Goal: Complete application form: Complete application form

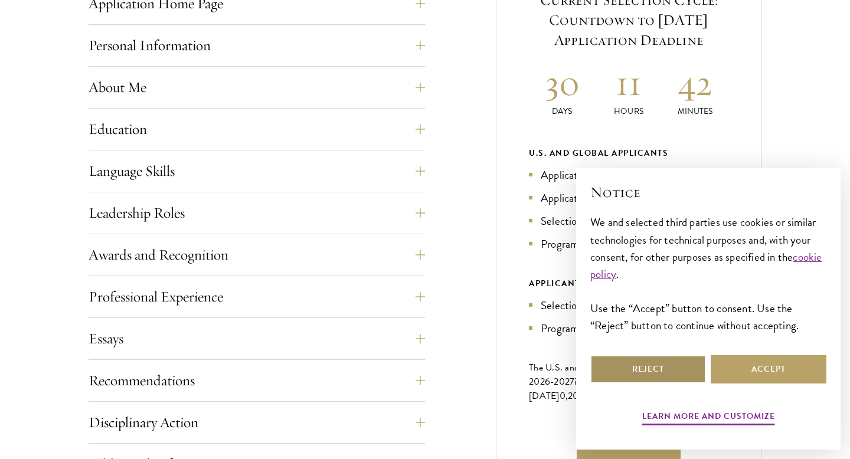
click at [671, 363] on button "Reject" at bounding box center [648, 369] width 116 height 28
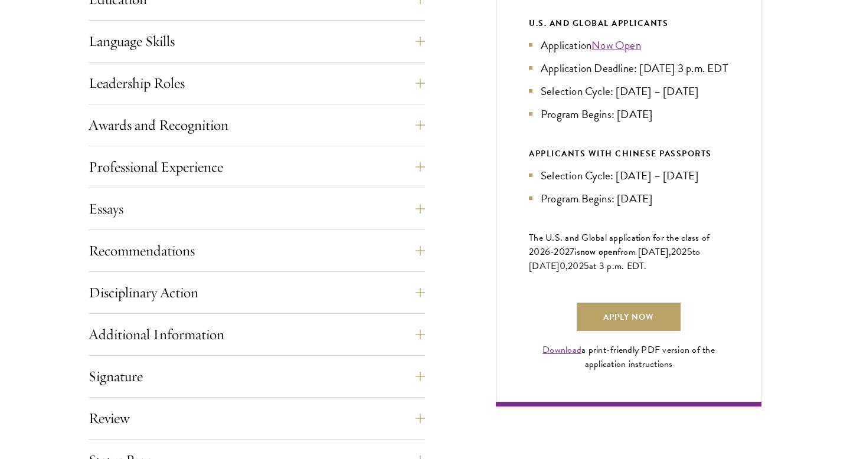
scroll to position [835, 0]
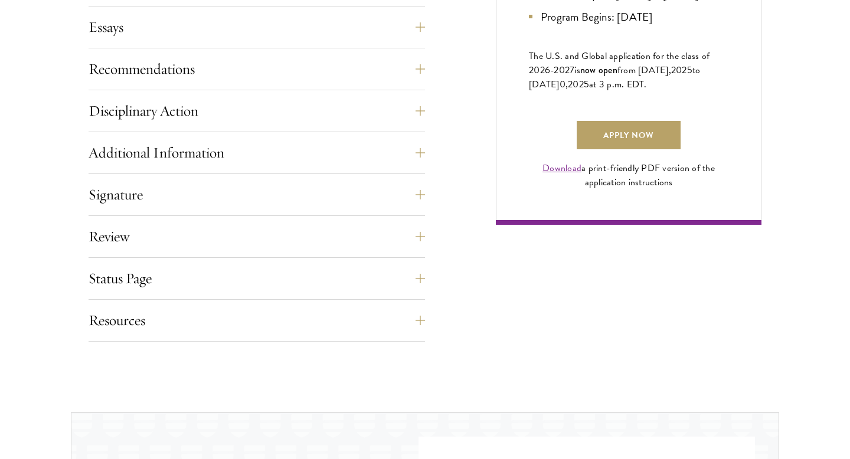
click at [560, 175] on link "Download" at bounding box center [561, 168] width 39 height 14
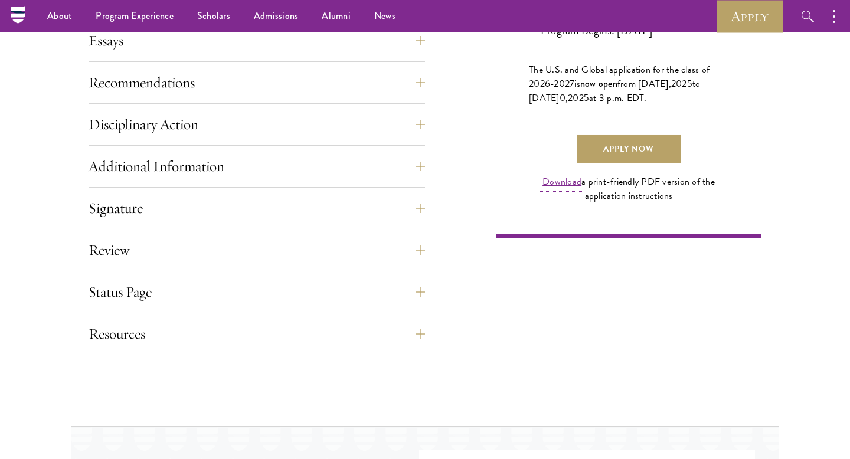
scroll to position [777, 0]
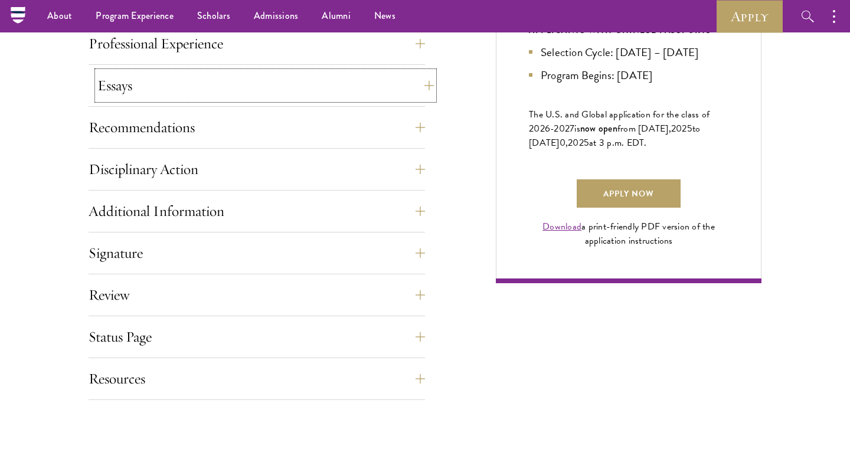
click at [411, 96] on button "Essays" at bounding box center [265, 85] width 336 height 28
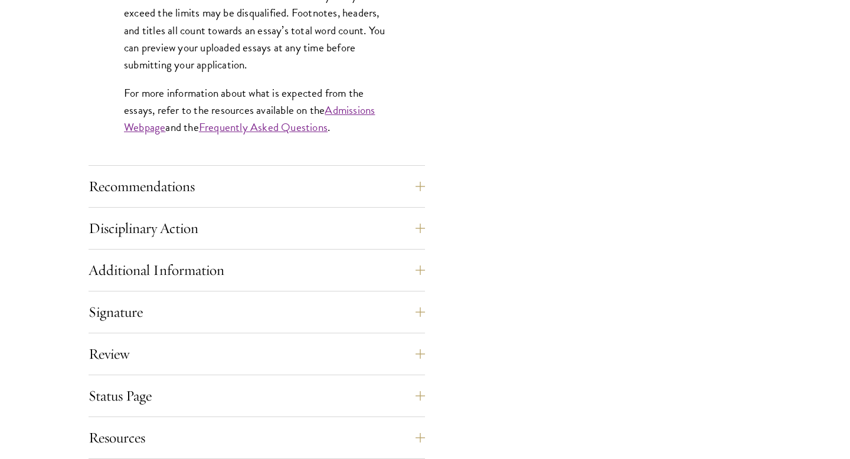
scroll to position [1200, 0]
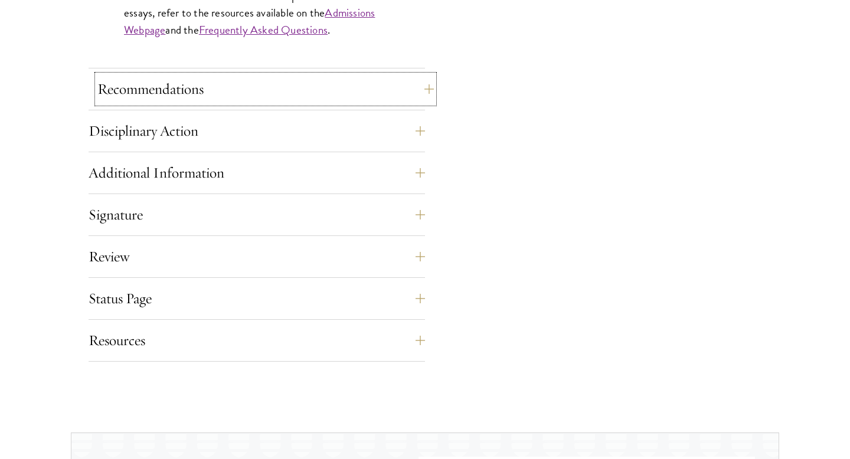
click at [338, 99] on button "Recommendations" at bounding box center [265, 89] width 336 height 28
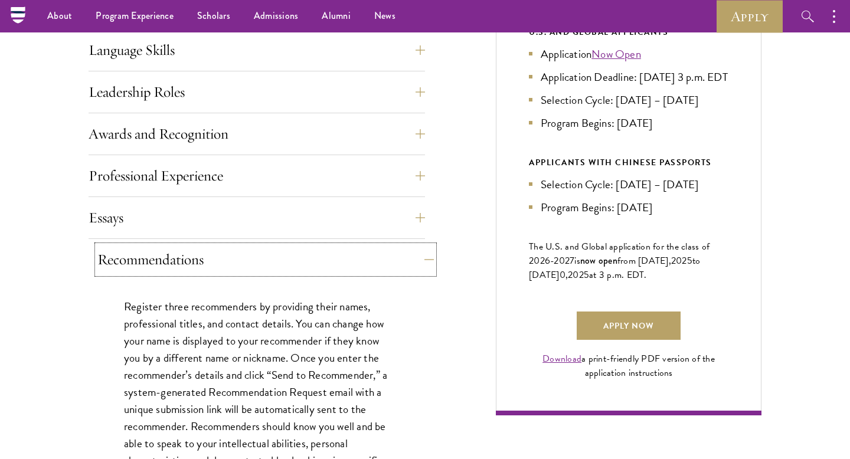
scroll to position [636, 0]
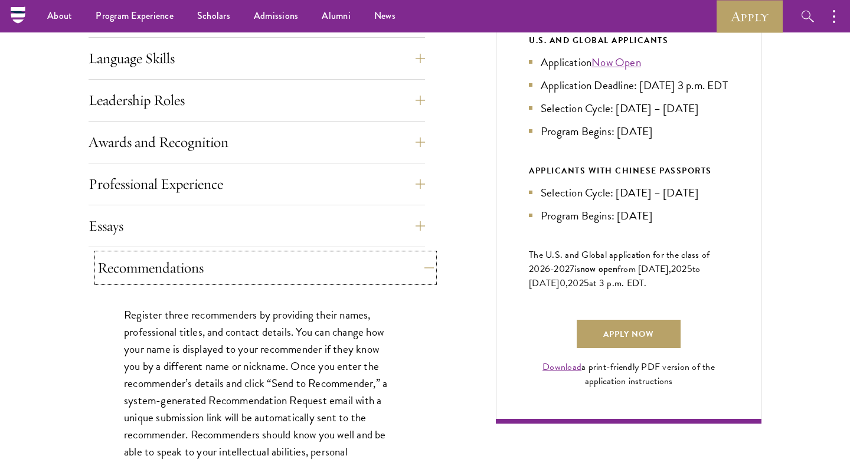
click at [431, 264] on button "Recommendations" at bounding box center [265, 268] width 336 height 28
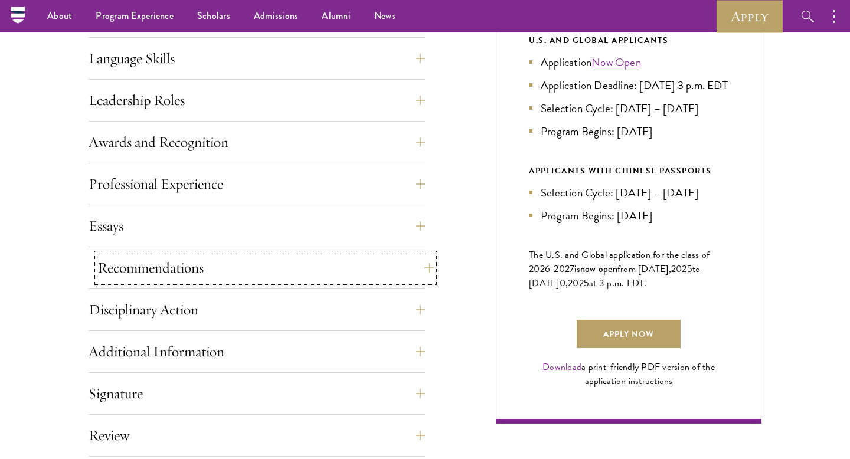
click at [426, 262] on button "Recommendations" at bounding box center [265, 268] width 336 height 28
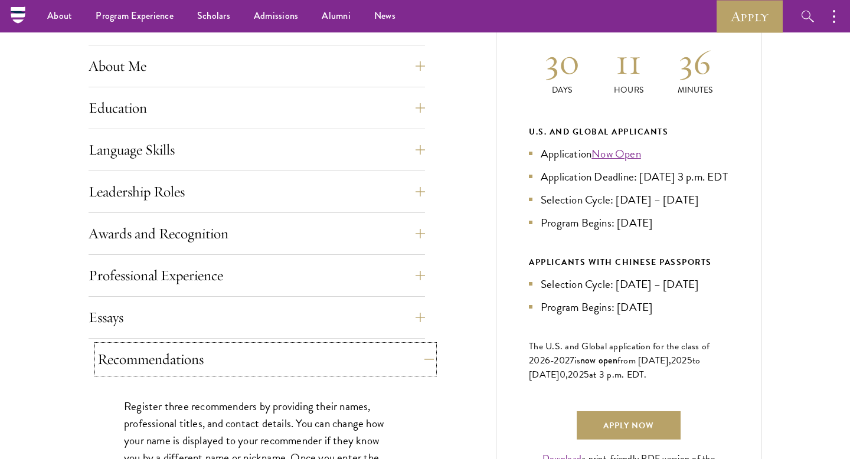
scroll to position [521, 0]
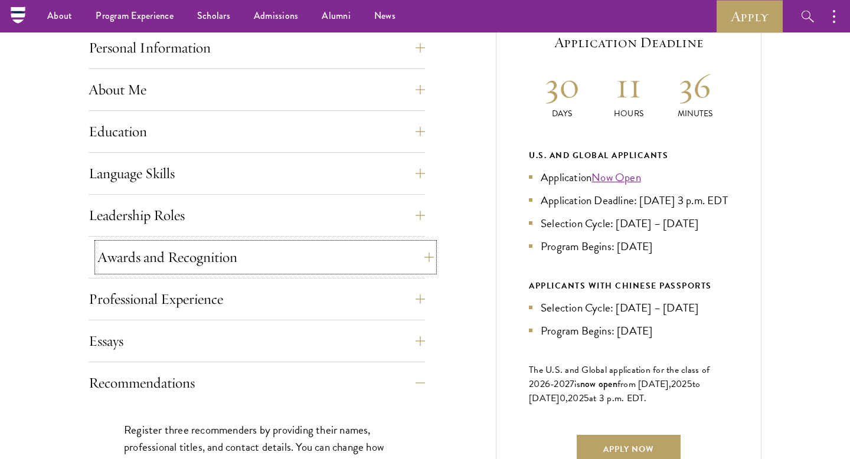
click at [412, 256] on button "Awards and Recognition" at bounding box center [265, 257] width 336 height 28
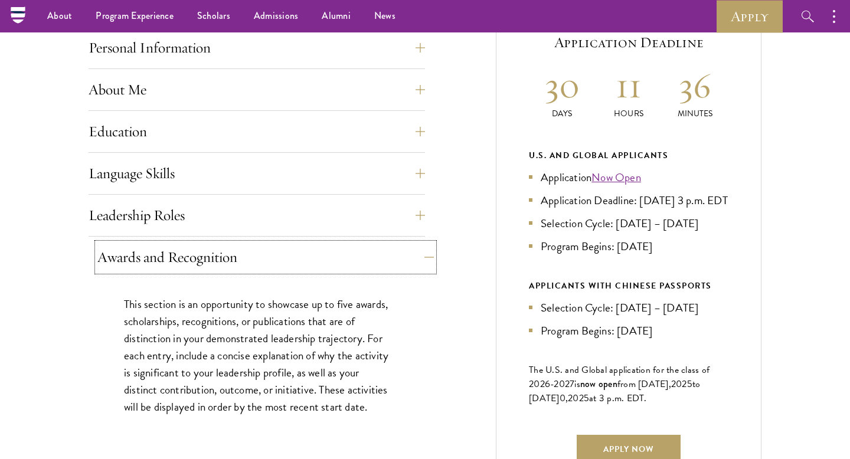
click at [413, 256] on button "Awards and Recognition" at bounding box center [265, 257] width 336 height 28
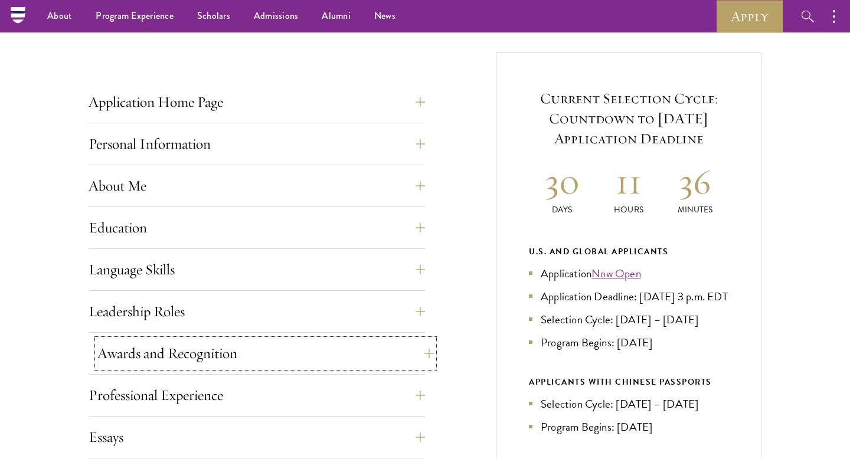
scroll to position [409, 0]
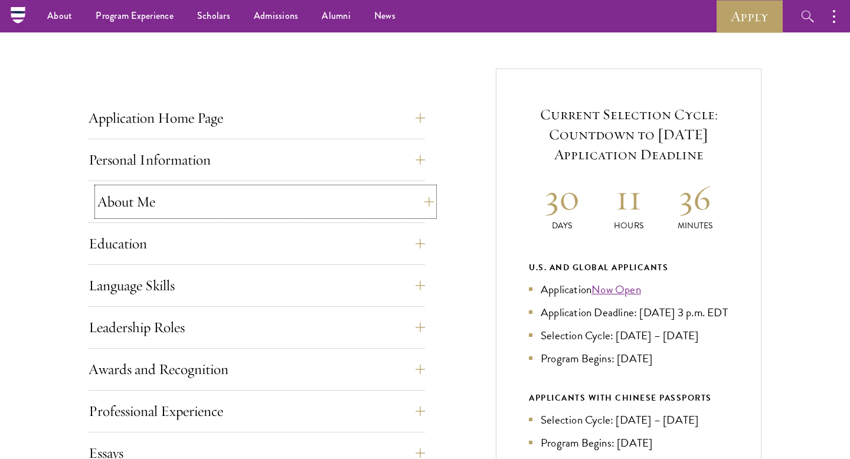
click at [411, 205] on button "About Me" at bounding box center [265, 202] width 336 height 28
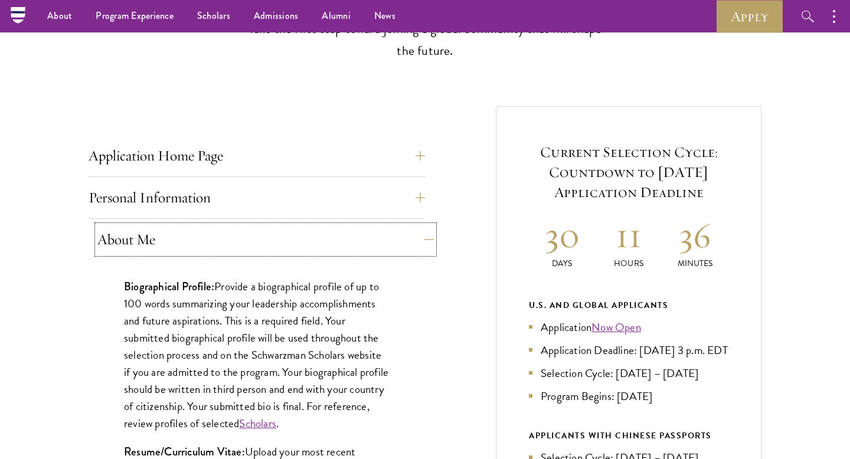
scroll to position [351, 0]
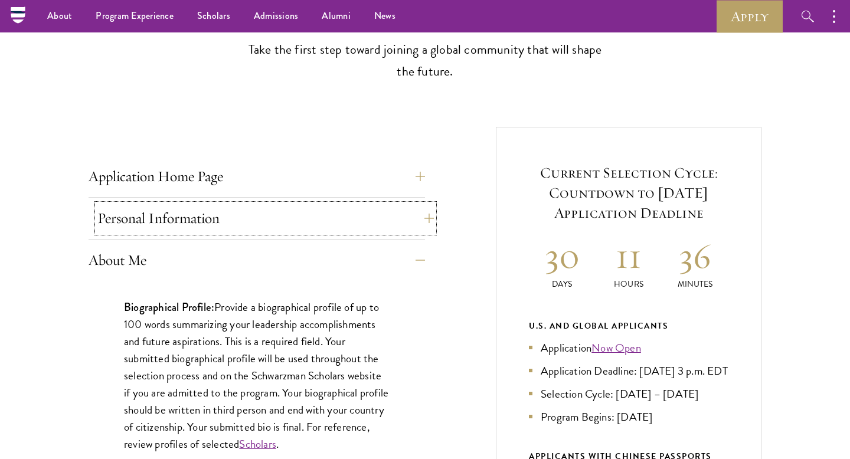
click at [407, 211] on button "Personal Information" at bounding box center [265, 218] width 336 height 28
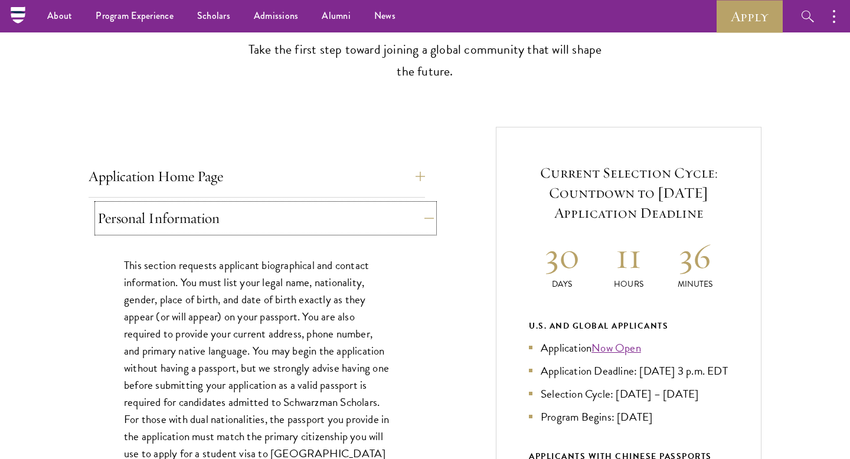
click at [407, 211] on button "Personal Information" at bounding box center [265, 218] width 336 height 28
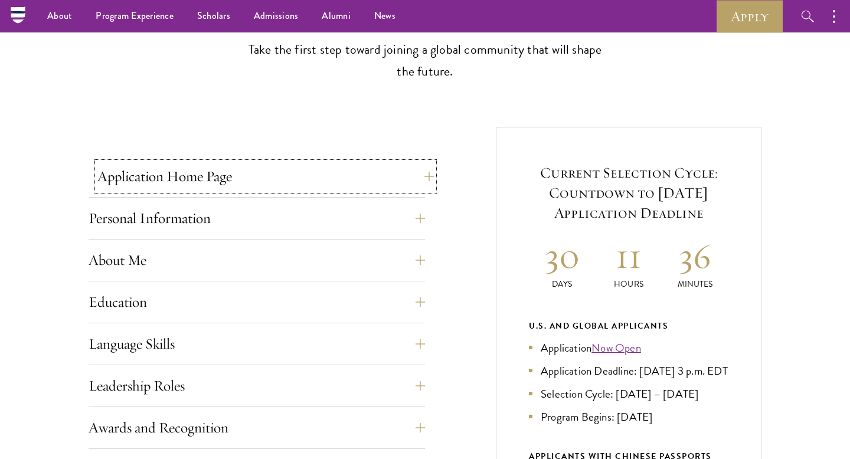
click at [401, 167] on button "Application Home Page" at bounding box center [265, 176] width 336 height 28
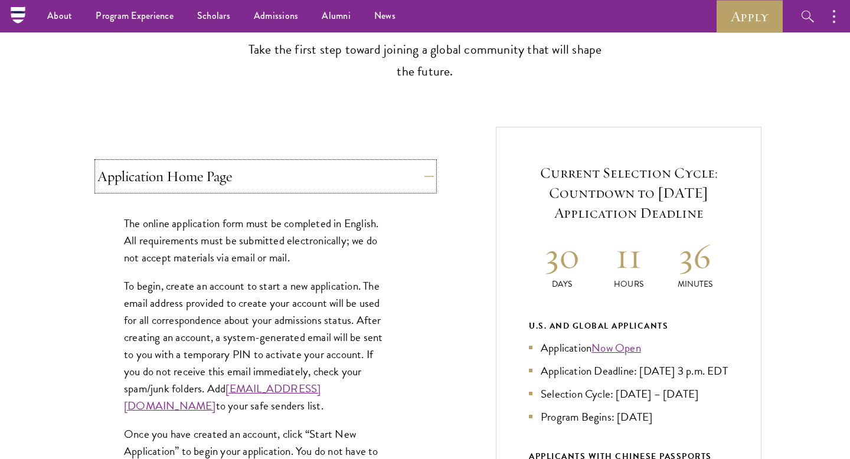
click at [402, 167] on button "Application Home Page" at bounding box center [265, 176] width 336 height 28
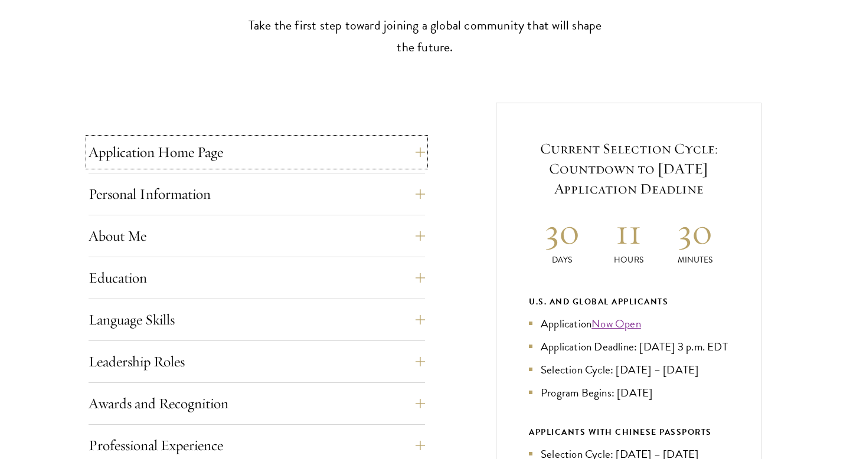
scroll to position [378, 0]
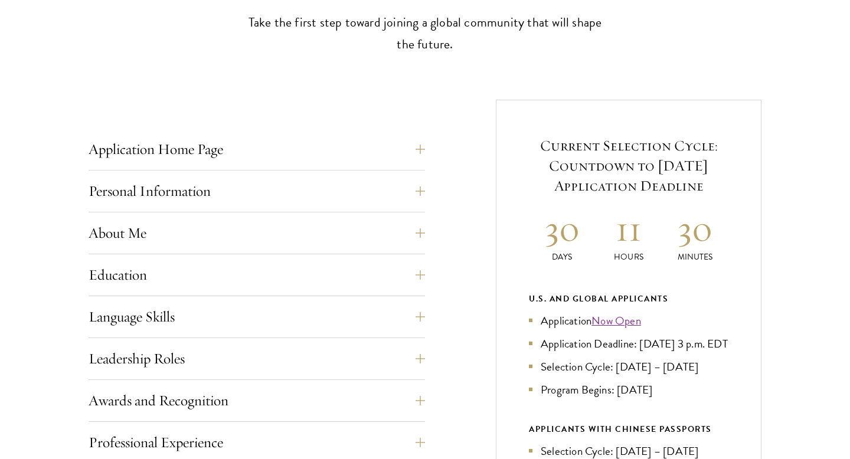
click at [210, 164] on div "Application Home Page The online application form must be completed in English.…" at bounding box center [257, 152] width 336 height 35
click at [210, 186] on button "Personal Information" at bounding box center [265, 191] width 336 height 28
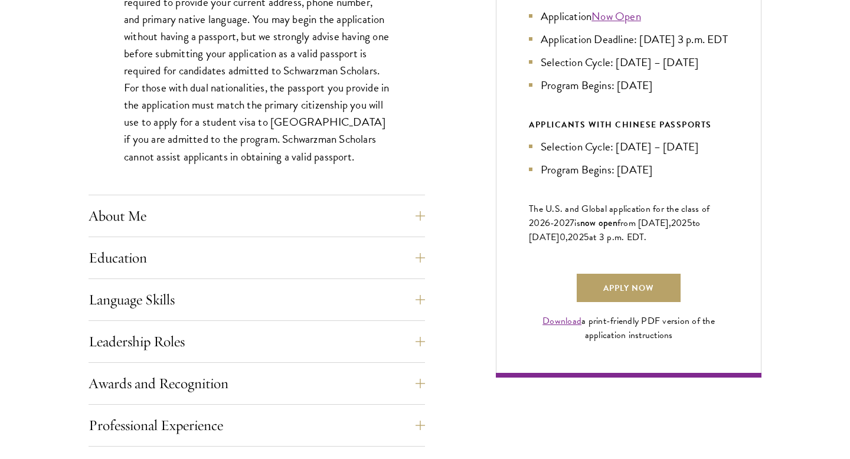
scroll to position [743, 0]
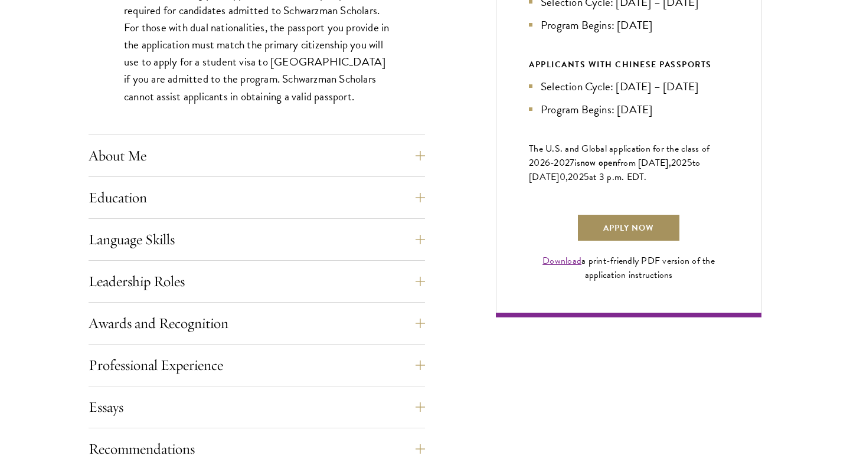
click at [638, 242] on link "Apply Now" at bounding box center [629, 228] width 104 height 28
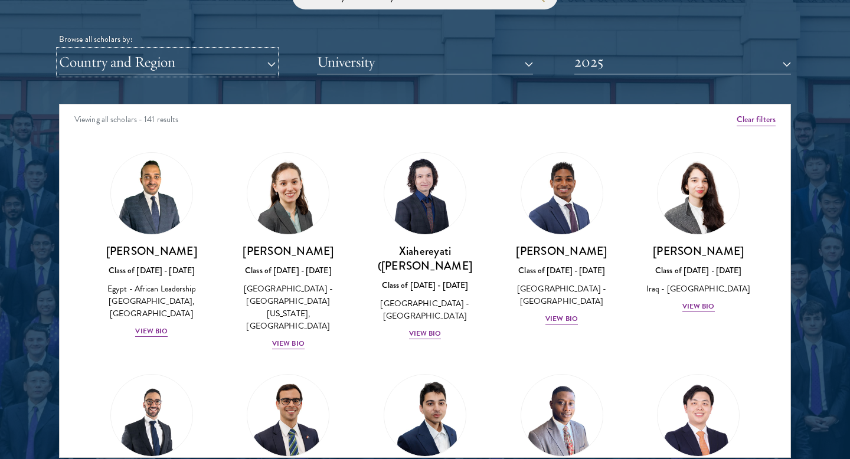
click at [265, 57] on button "Country and Region" at bounding box center [167, 62] width 217 height 24
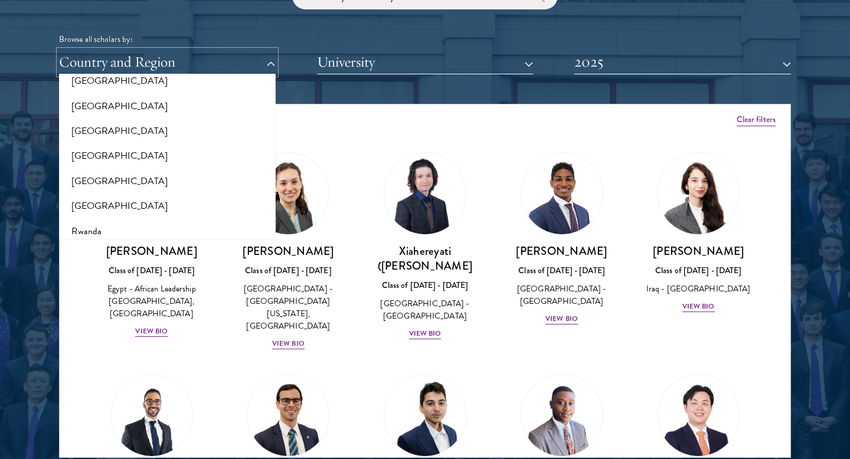
scroll to position [1902, 0]
click at [236, 169] on button "[GEOGRAPHIC_DATA]" at bounding box center [168, 181] width 210 height 25
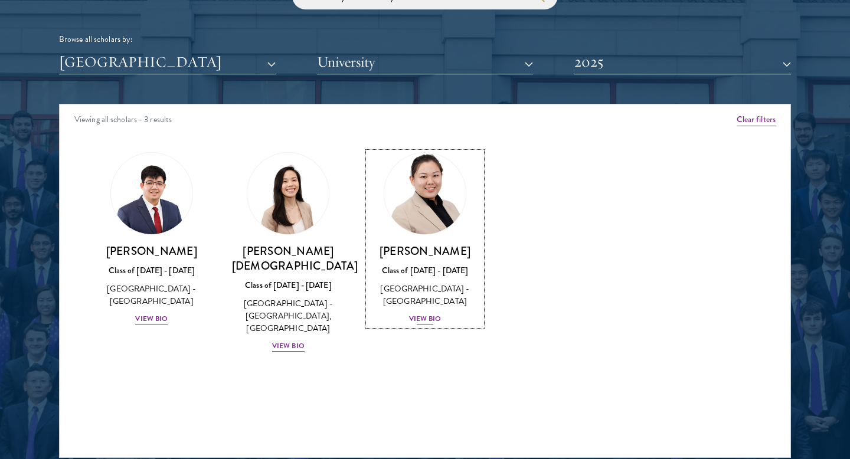
click at [417, 319] on div "View Bio" at bounding box center [425, 318] width 32 height 11
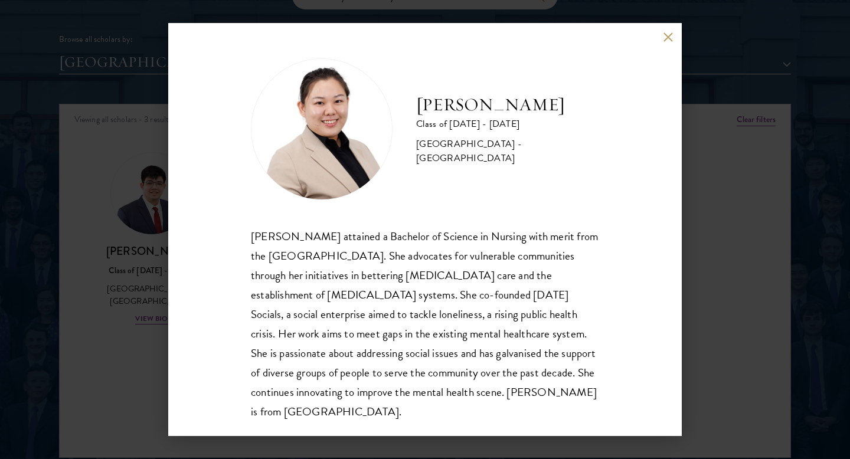
scroll to position [1, 0]
click at [675, 35] on div "Lyn Tay Class of 2024 - 2025 Singapore - National University of Singapore Lyn T…" at bounding box center [425, 229] width 514 height 413
click at [665, 34] on button at bounding box center [668, 37] width 10 height 10
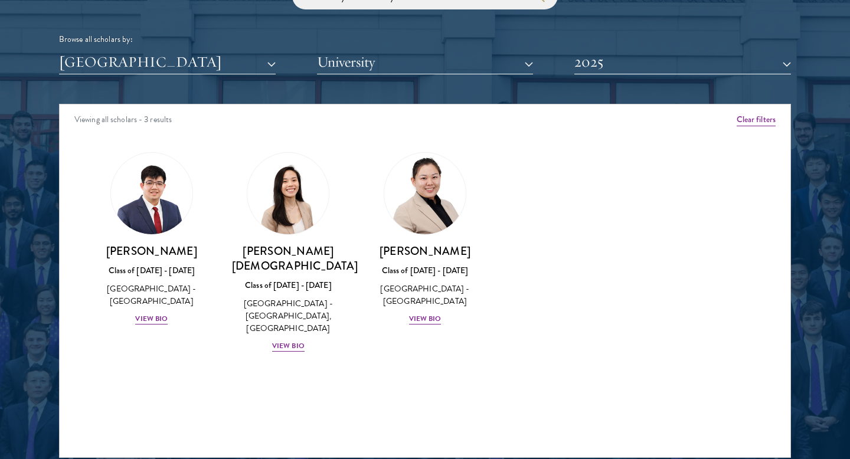
click at [302, 331] on div "Rachel Juay Class of 2024 - 2025 Singapore - Yale-NUS College, National Univers…" at bounding box center [288, 252] width 137 height 224
click at [296, 341] on div "View Bio" at bounding box center [288, 346] width 32 height 11
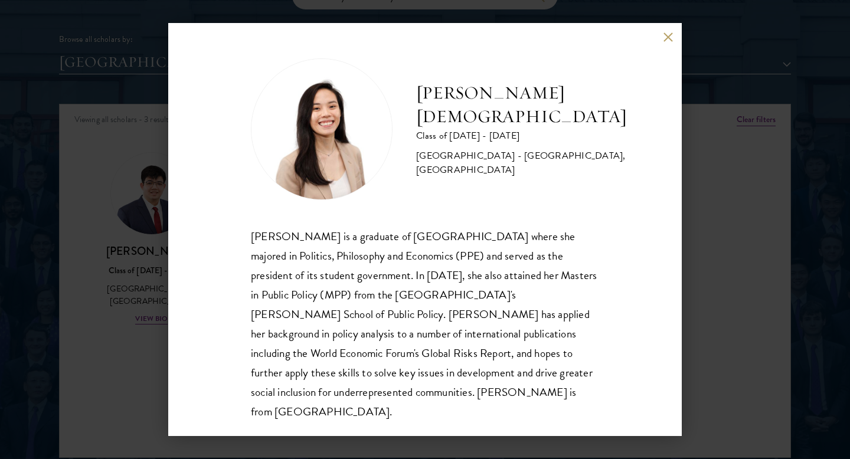
scroll to position [1, 0]
click at [665, 41] on button at bounding box center [668, 37] width 10 height 10
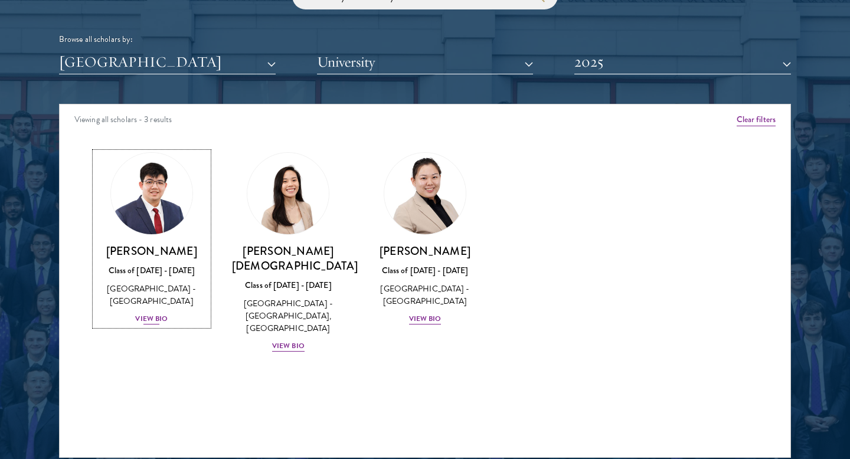
click at [149, 322] on div "View Bio" at bounding box center [151, 318] width 32 height 11
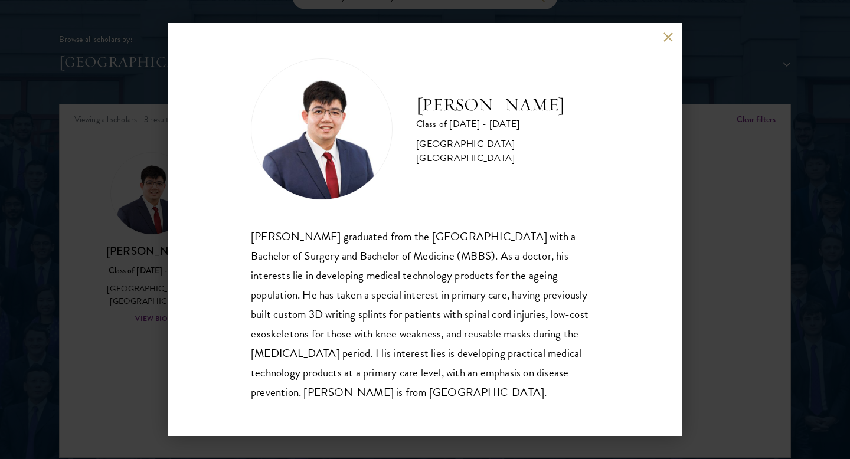
scroll to position [1, 0]
click at [664, 38] on button at bounding box center [668, 37] width 10 height 10
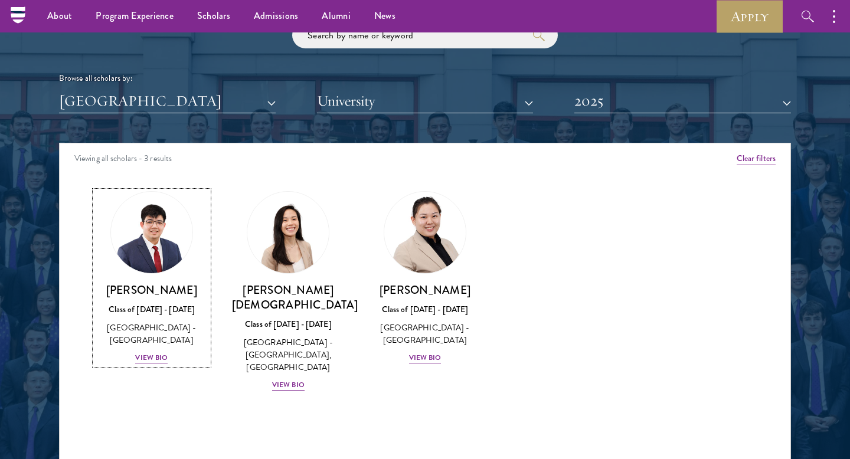
scroll to position [1423, 0]
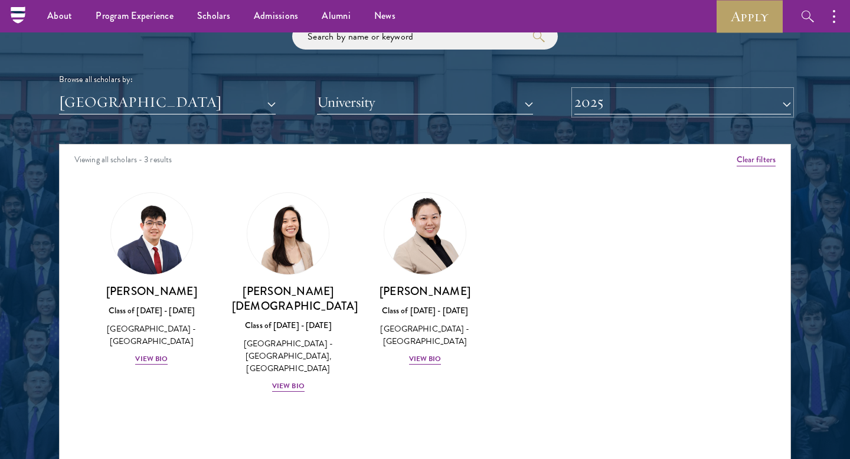
click at [627, 93] on button "2025" at bounding box center [682, 102] width 217 height 24
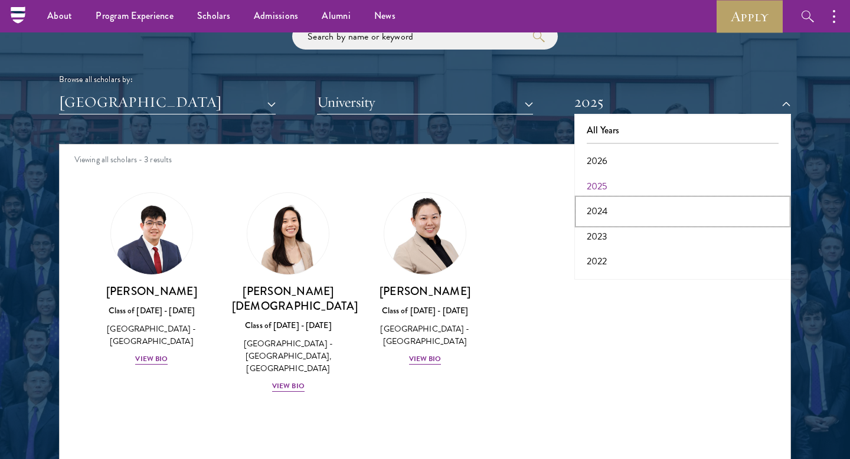
click at [603, 208] on button "2024" at bounding box center [683, 211] width 210 height 25
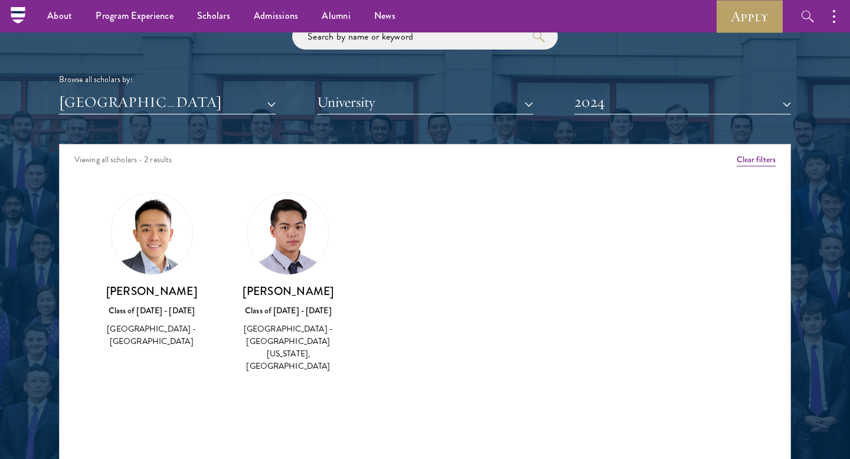
click at [289, 293] on h3 "Edward Tan" at bounding box center [288, 291] width 113 height 15
click at [260, 296] on h3 "Edward Tan" at bounding box center [288, 291] width 113 height 15
click at [284, 236] on img at bounding box center [287, 233] width 81 height 81
click at [145, 295] on h3 "Ryan Kueh" at bounding box center [151, 291] width 113 height 15
click at [276, 318] on div "Edward Tan Class of 2023 - 2024 Singapore - University of Pennsylvania, Harvard…" at bounding box center [288, 329] width 113 height 90
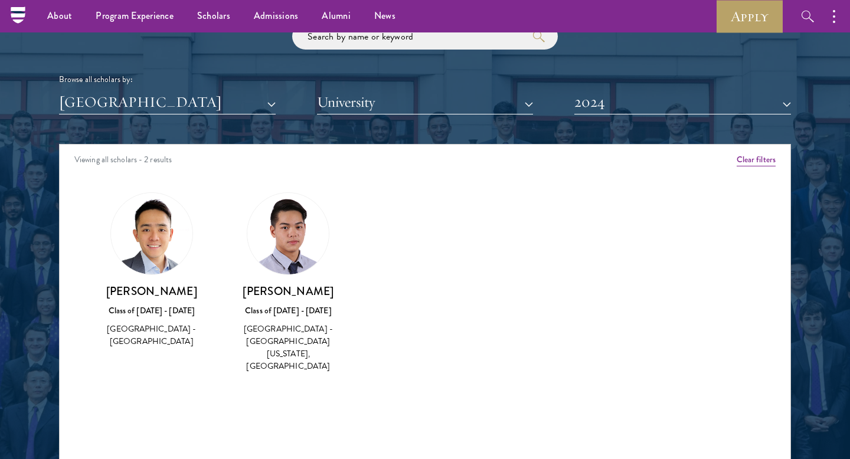
click at [313, 337] on div "Singapore - University of Pennsylvania, Harvard University" at bounding box center [288, 348] width 113 height 50
click at [725, 109] on button "2024" at bounding box center [682, 102] width 217 height 24
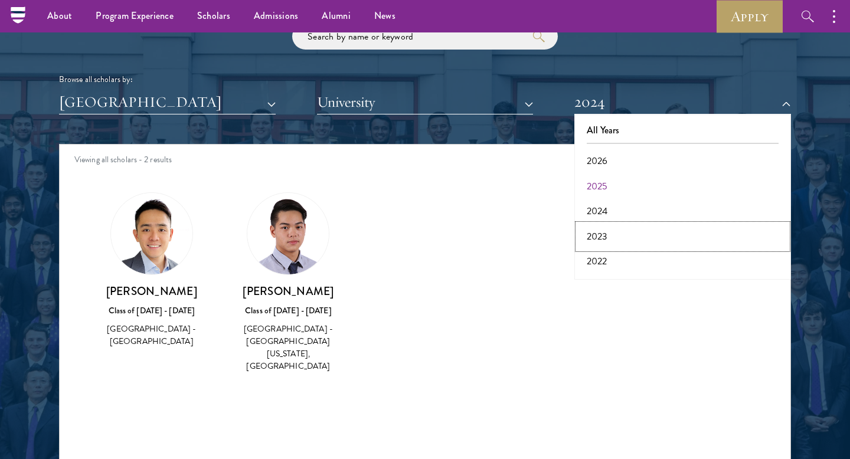
click at [636, 228] on button "2023" at bounding box center [683, 236] width 210 height 25
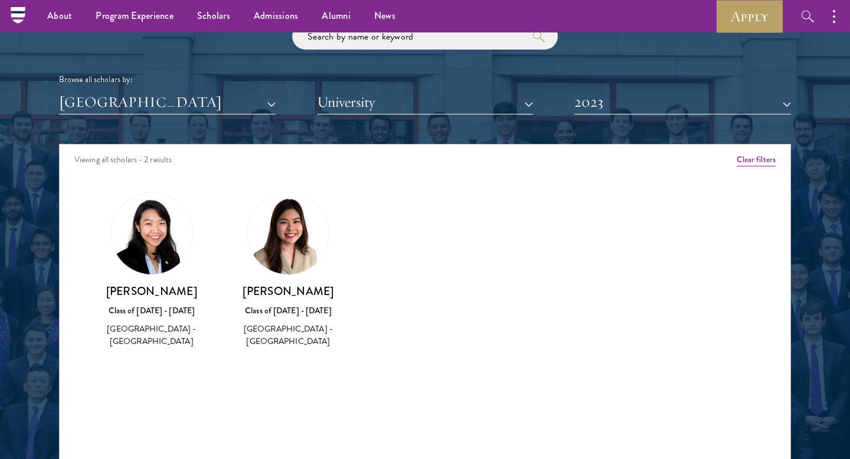
click at [273, 293] on h3 "Siobhan Tan" at bounding box center [288, 291] width 113 height 15
click at [752, 159] on button "Clear filters" at bounding box center [756, 159] width 39 height 13
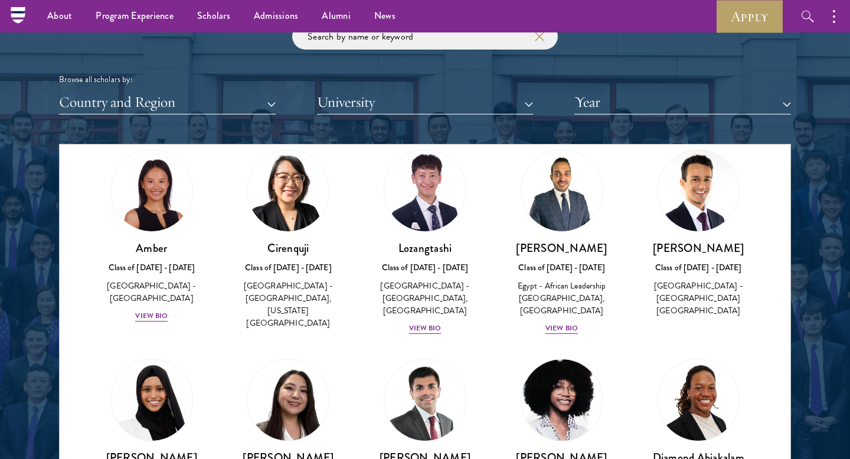
scroll to position [48, 0]
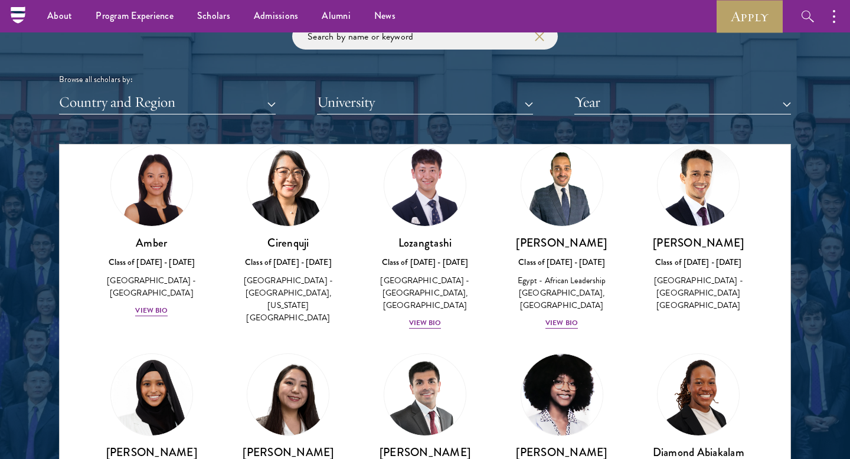
click at [603, 115] on div "Scholar Directory Congratulations and welcome to the Schwarzman Scholars Class …" at bounding box center [425, 198] width 732 height 600
click at [601, 109] on button "Year" at bounding box center [682, 102] width 217 height 24
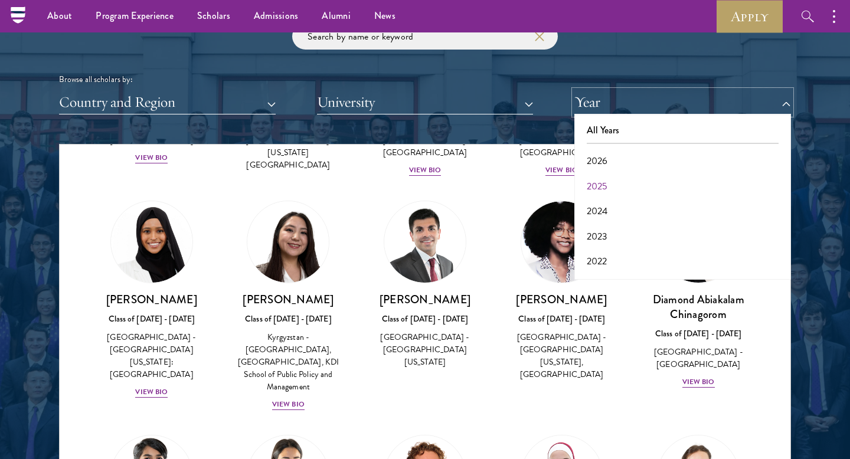
scroll to position [258, 0]
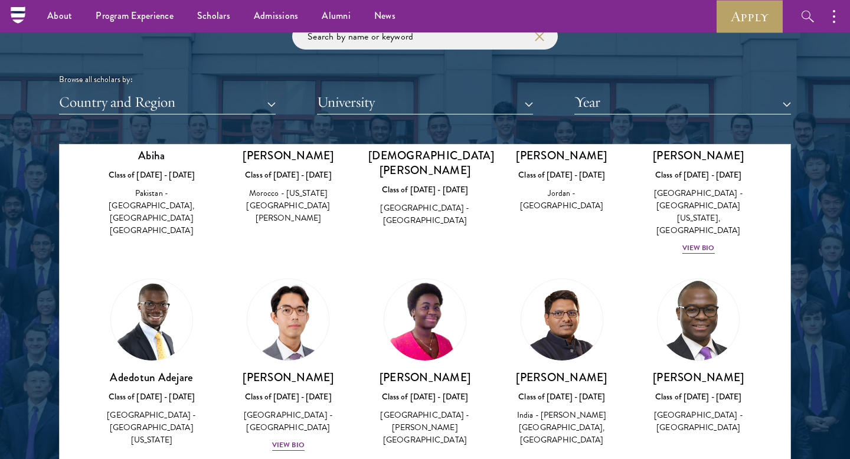
scroll to position [653, 0]
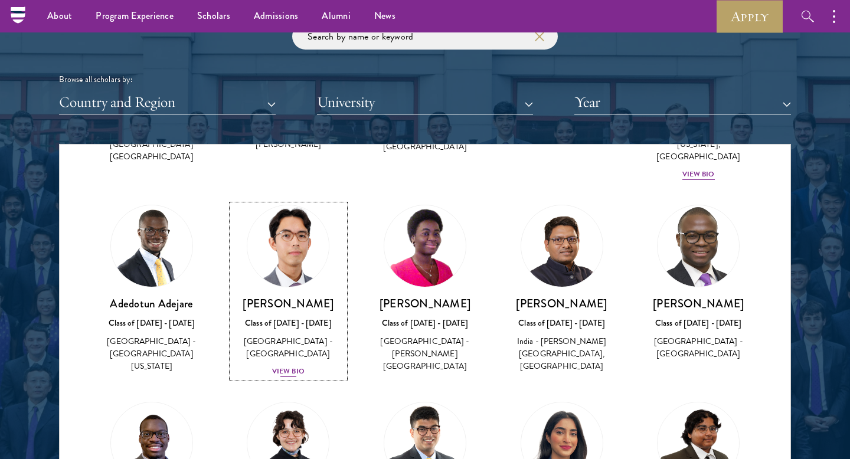
click at [299, 340] on div "Jason Adelhoefer Class of 2025 - 2026 Germany - Berlin Humboldt University View…" at bounding box center [288, 337] width 113 height 82
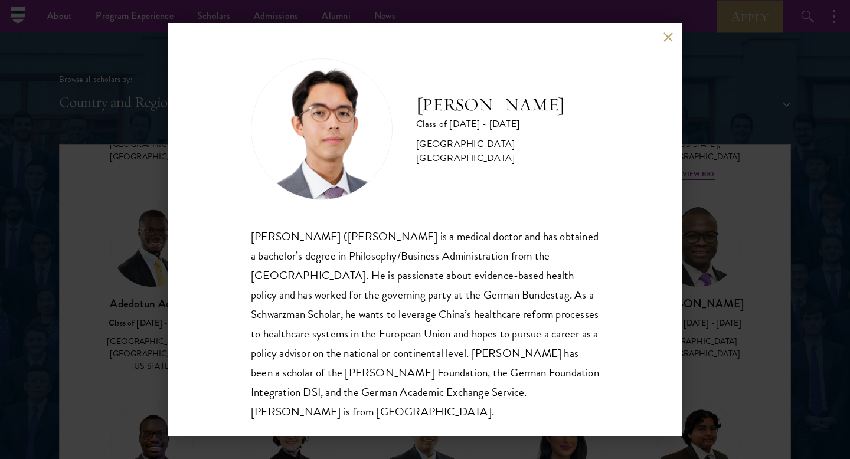
scroll to position [1, 0]
click at [672, 34] on button at bounding box center [668, 37] width 10 height 10
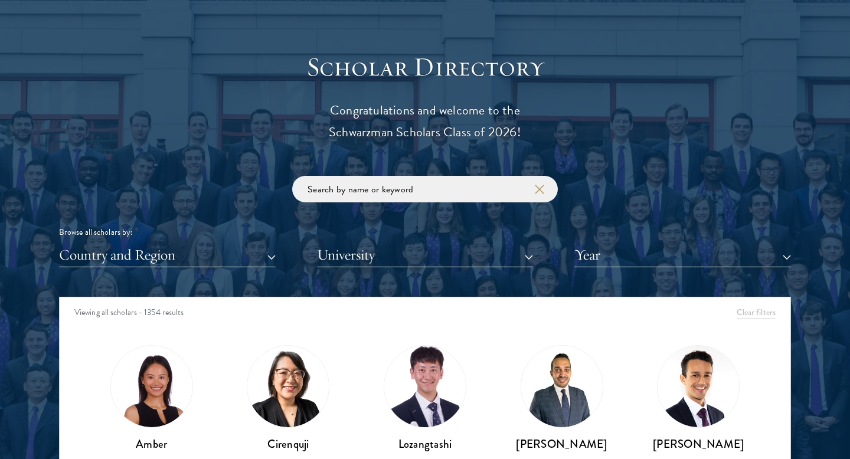
scroll to position [1305, 0]
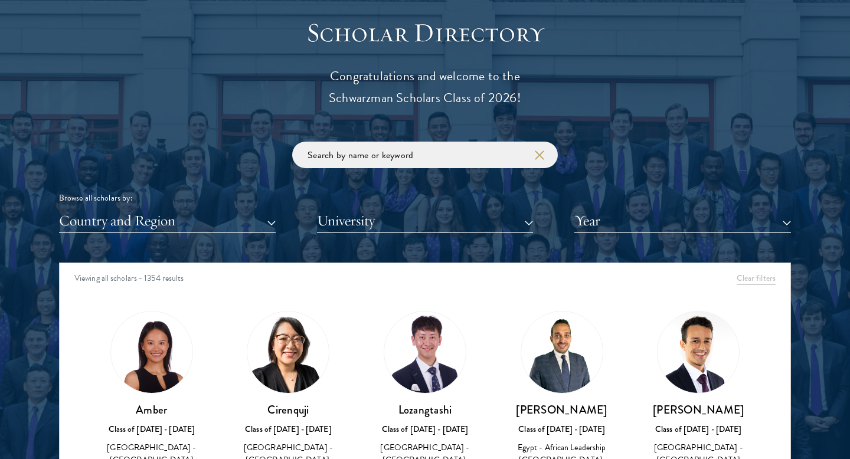
click at [718, 237] on div "Scholar Directory Congratulations and welcome to the Schwarzman Scholars Class …" at bounding box center [425, 317] width 732 height 600
click at [718, 233] on div "Scholar Directory Congratulations and welcome to the Schwarzman Scholars Class …" at bounding box center [425, 317] width 732 height 600
click at [791, 223] on section "Scholar Directory Congratulations and welcome to the Schwarzman Scholars Class …" at bounding box center [425, 316] width 850 height 718
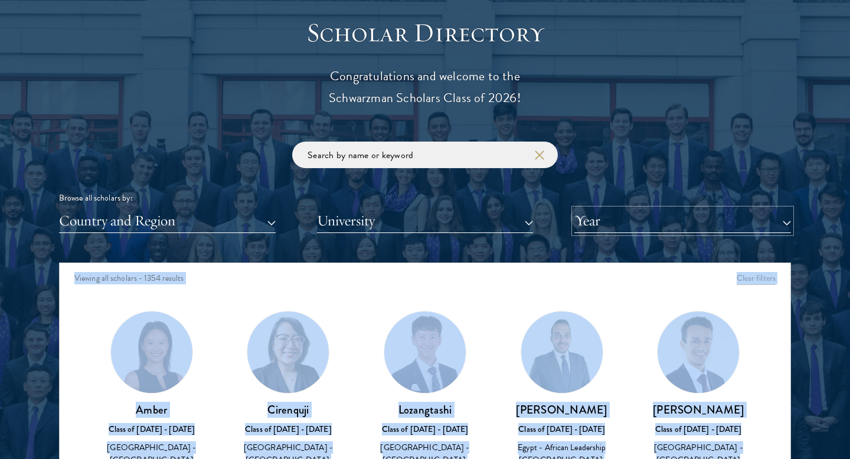
click at [784, 223] on button "Year" at bounding box center [682, 221] width 217 height 24
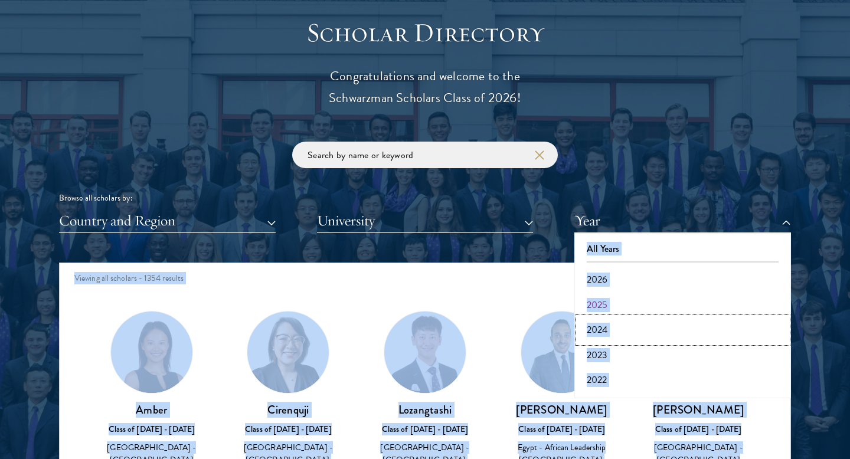
click at [602, 330] on button "2024" at bounding box center [683, 330] width 210 height 25
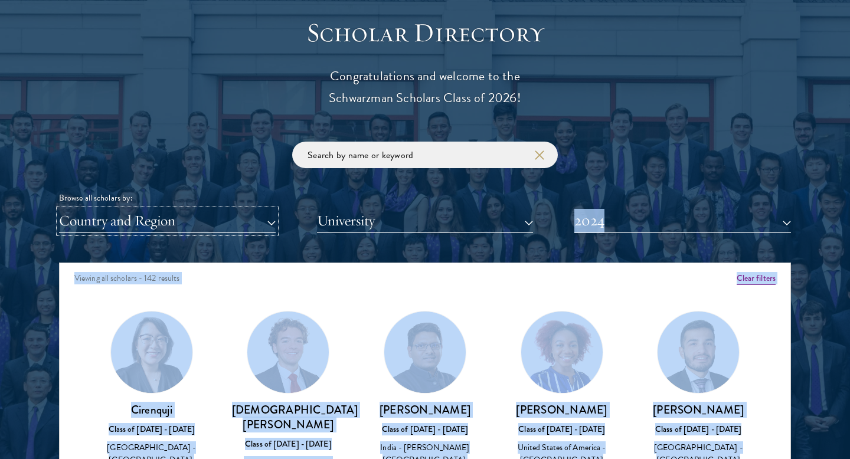
click at [265, 225] on button "Country and Region" at bounding box center [167, 221] width 217 height 24
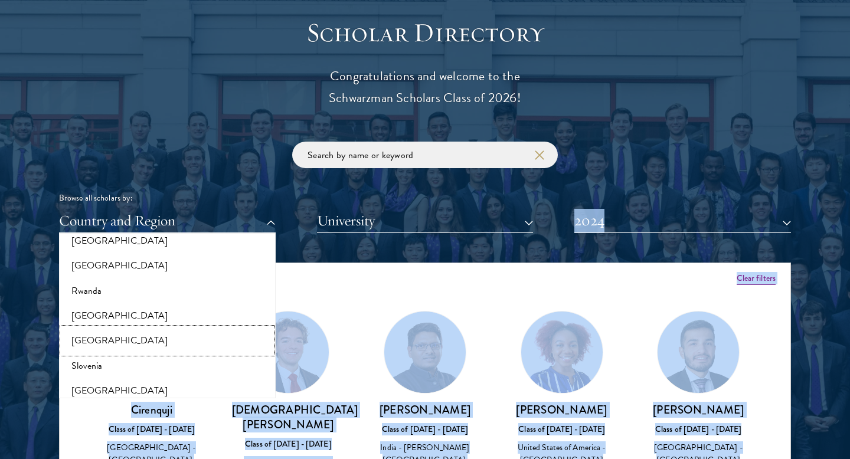
click at [101, 334] on button "[GEOGRAPHIC_DATA]" at bounding box center [168, 340] width 210 height 25
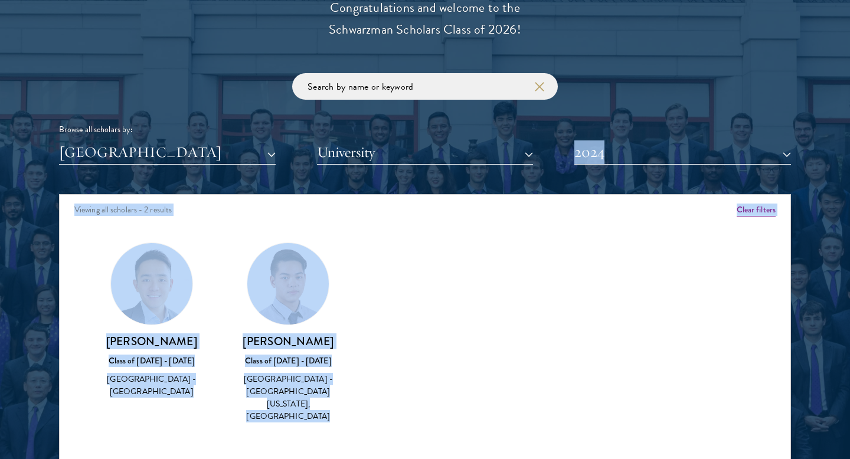
scroll to position [1397, 0]
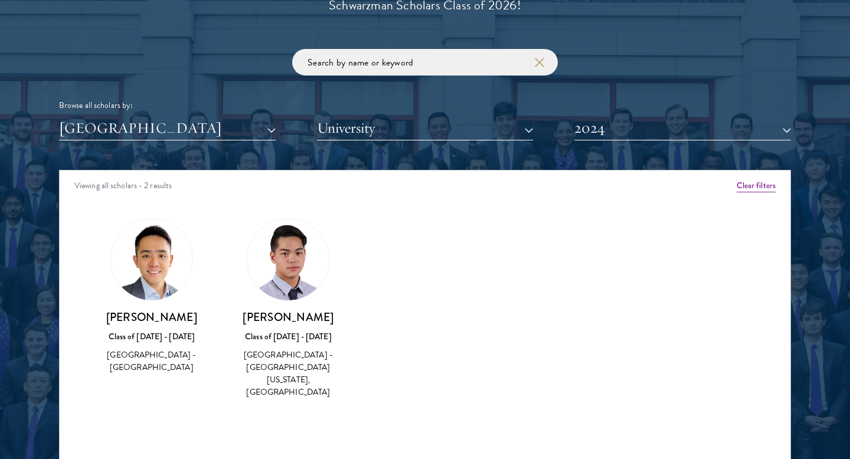
click at [596, 276] on div "Amber Class of 2025 - 2026 China - Peking University View Bio Cirenquji Class o…" at bounding box center [425, 319] width 731 height 231
click at [684, 130] on button "2024" at bounding box center [682, 128] width 217 height 24
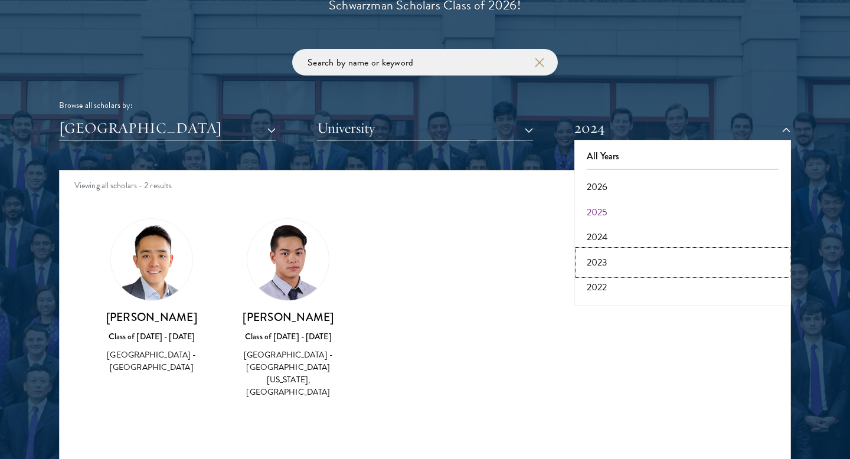
click at [648, 256] on button "2023" at bounding box center [683, 262] width 210 height 25
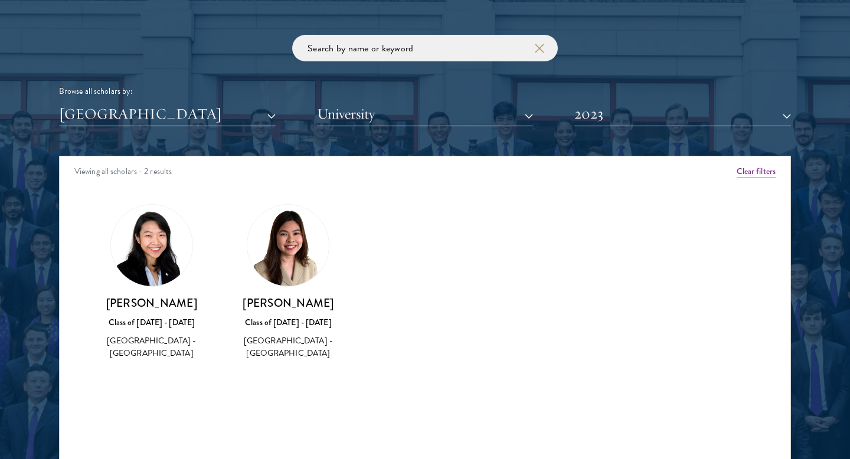
scroll to position [1412, 0]
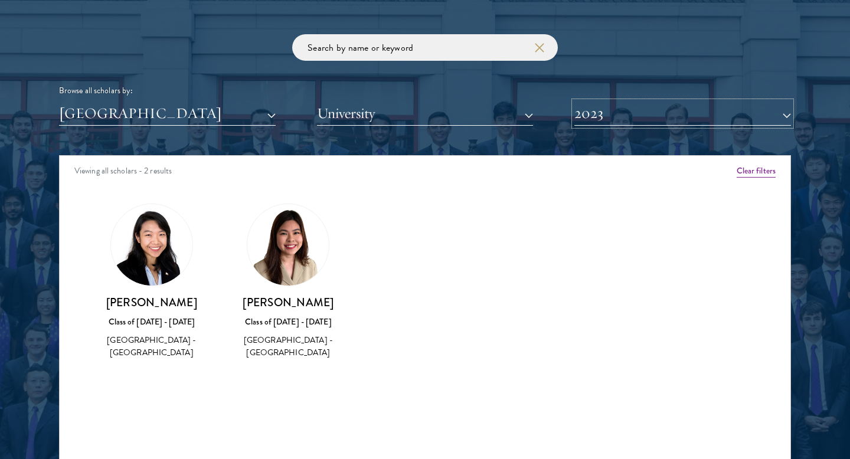
click at [641, 113] on button "2023" at bounding box center [682, 114] width 217 height 24
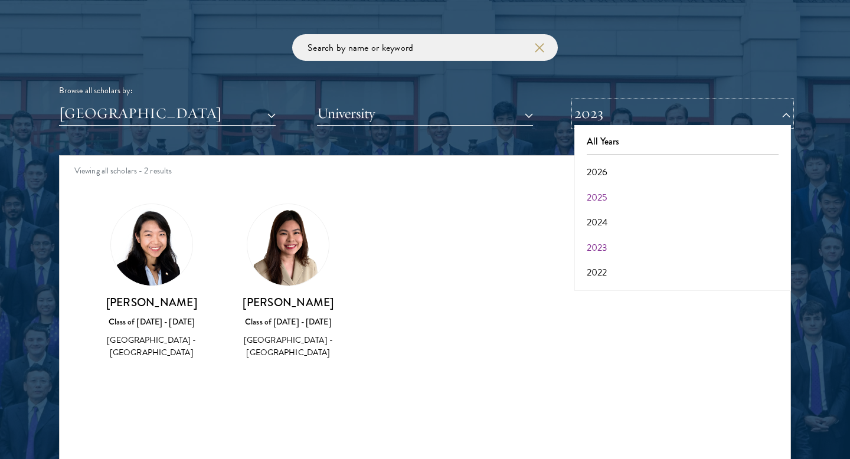
scroll to position [37, 0]
click at [625, 234] on button "2022" at bounding box center [683, 235] width 210 height 25
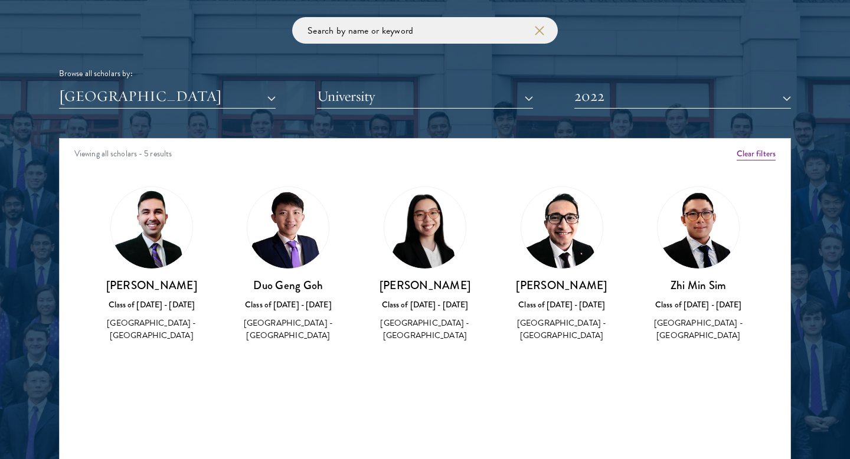
scroll to position [1430, 0]
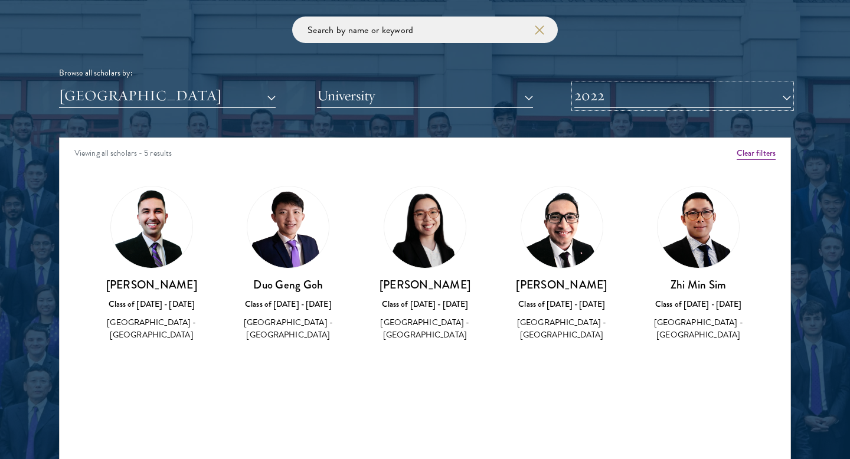
click at [626, 105] on button "2022" at bounding box center [682, 96] width 217 height 24
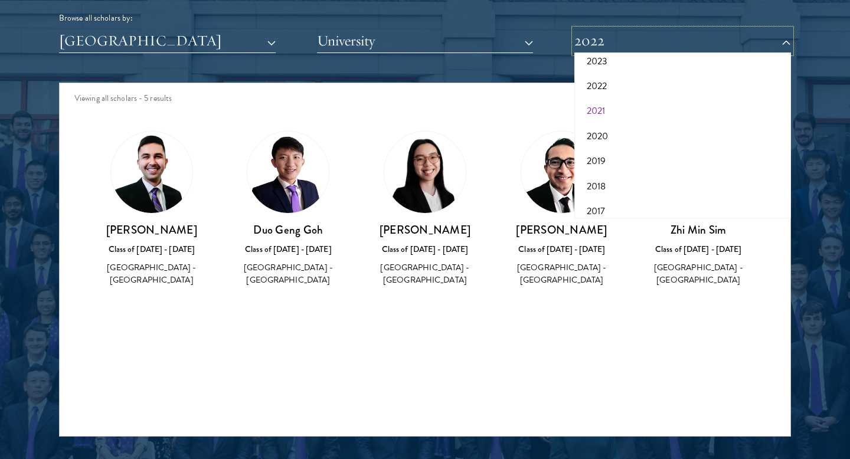
scroll to position [117, 0]
click at [610, 196] on button "2017" at bounding box center [683, 207] width 210 height 25
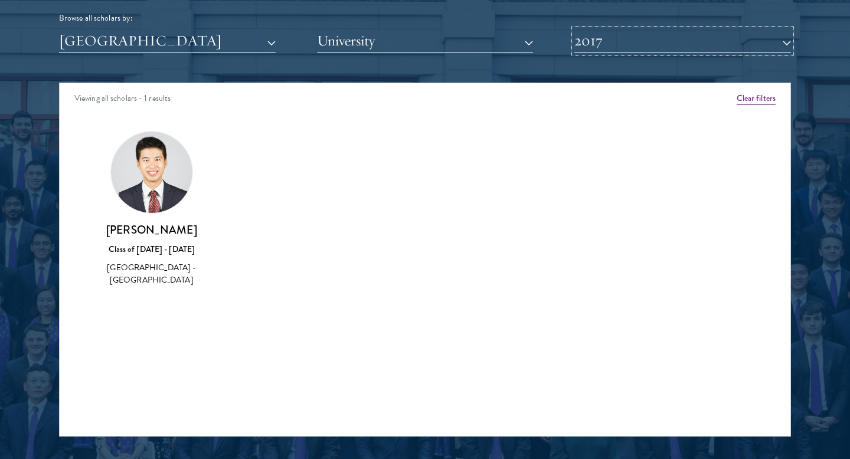
click at [620, 44] on button "2017" at bounding box center [682, 41] width 217 height 24
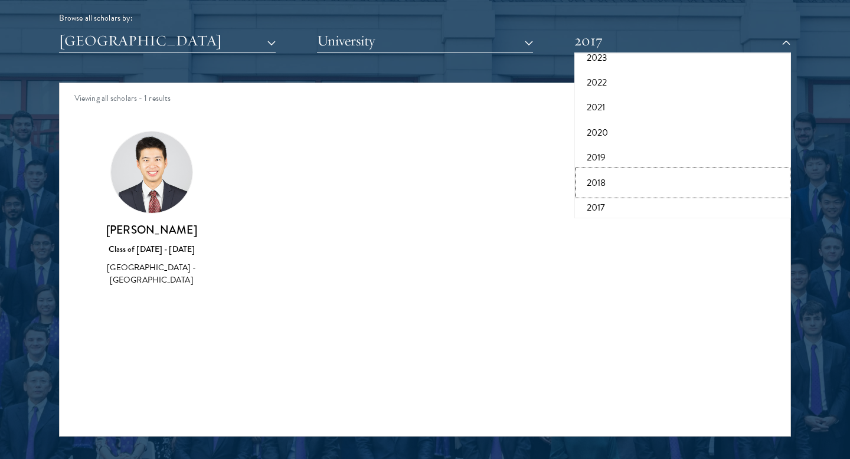
click at [613, 177] on button "2018" at bounding box center [683, 183] width 210 height 25
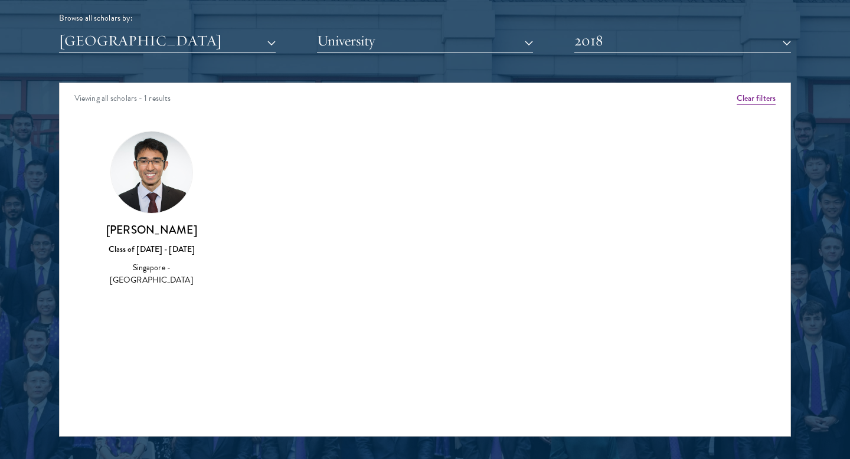
click at [635, 60] on div "Scholar Directory Congratulations and welcome to the Schwarzman Scholars Class …" at bounding box center [425, 136] width 732 height 600
click at [623, 51] on button "2018" at bounding box center [682, 41] width 217 height 24
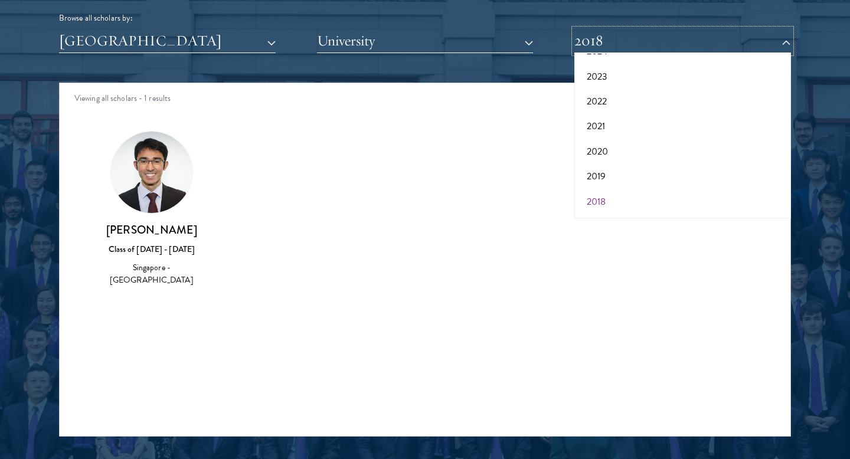
scroll to position [97, 0]
click at [612, 181] on button "2019" at bounding box center [683, 178] width 210 height 25
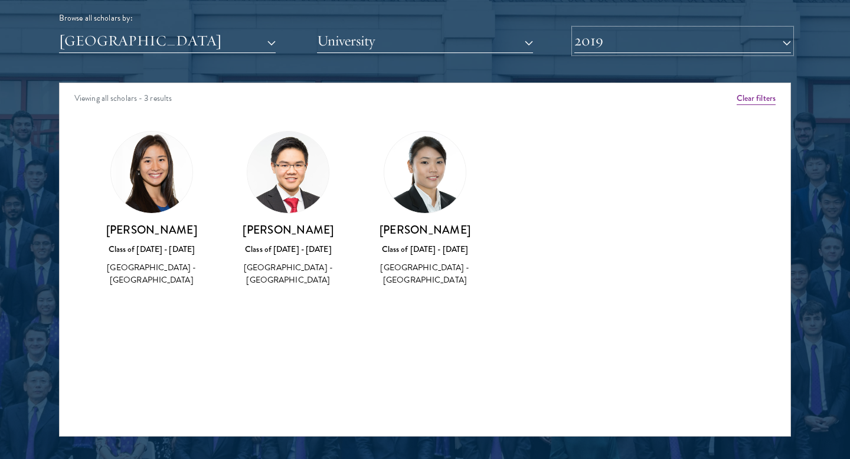
click at [621, 44] on button "2019" at bounding box center [682, 41] width 217 height 24
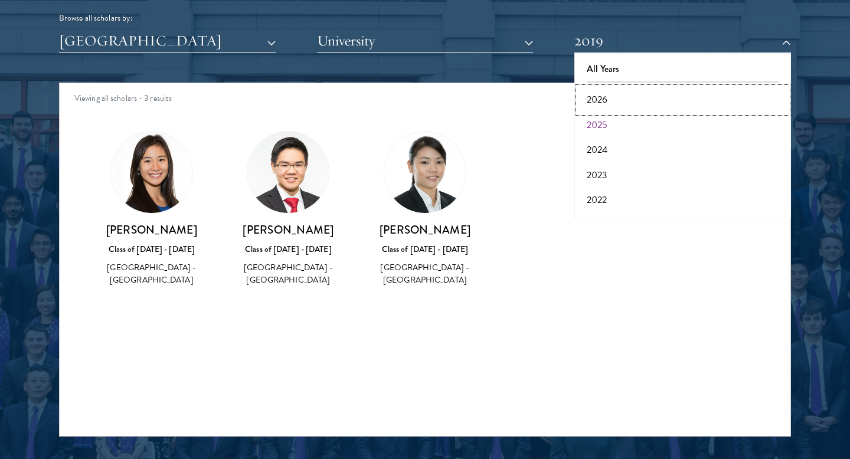
click at [623, 96] on button "2026" at bounding box center [683, 99] width 210 height 25
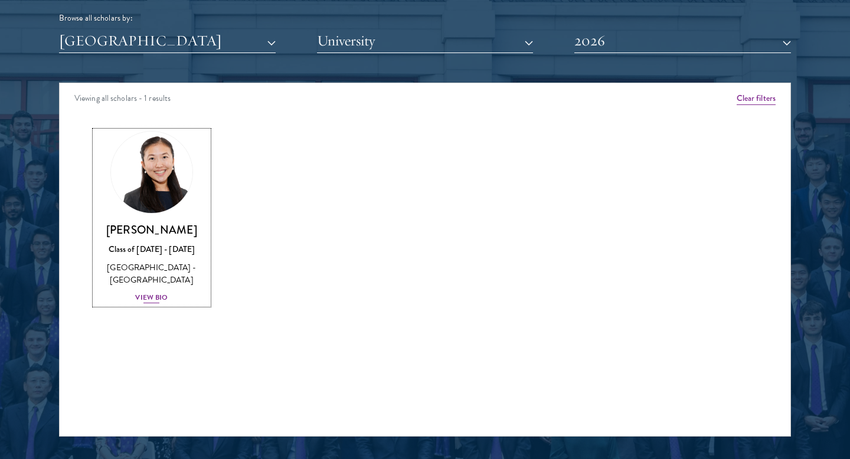
click at [143, 301] on div "View Bio" at bounding box center [151, 297] width 32 height 11
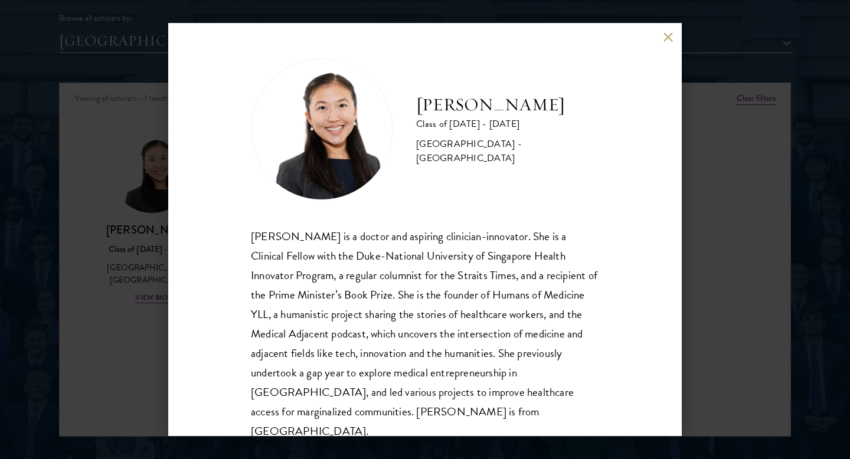
scroll to position [21, 0]
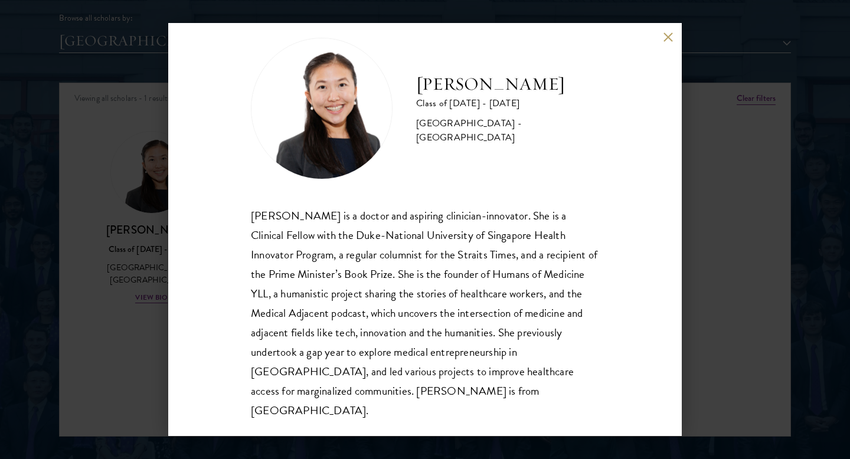
click at [667, 42] on div "Yu Ci Faye Ng Class of 2025 - 2026 Singapore - National University of Singapore…" at bounding box center [425, 229] width 514 height 413
click at [666, 33] on button at bounding box center [668, 37] width 10 height 10
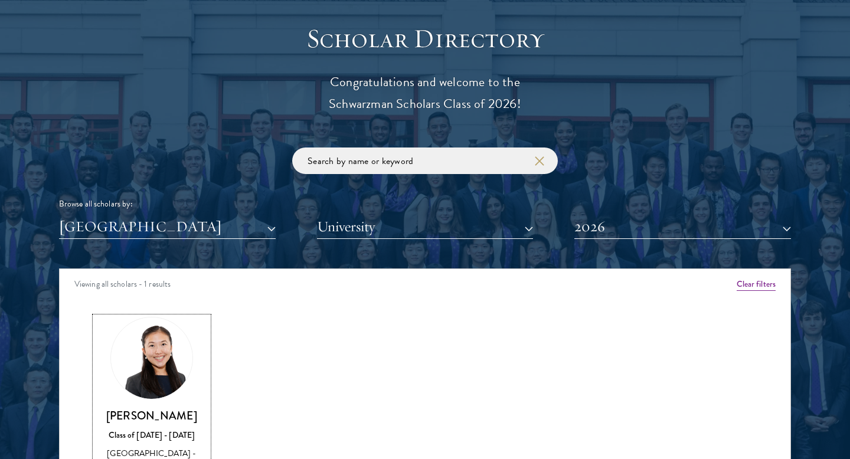
scroll to position [1361, 0]
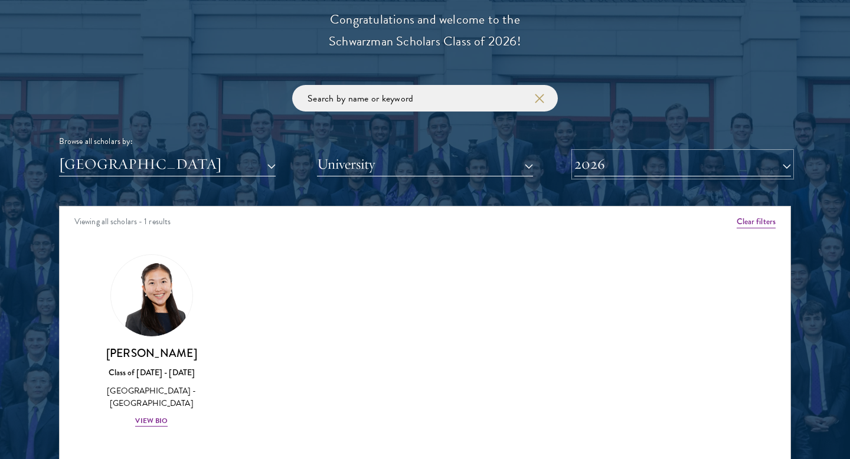
click at [648, 162] on button "2026" at bounding box center [682, 164] width 217 height 24
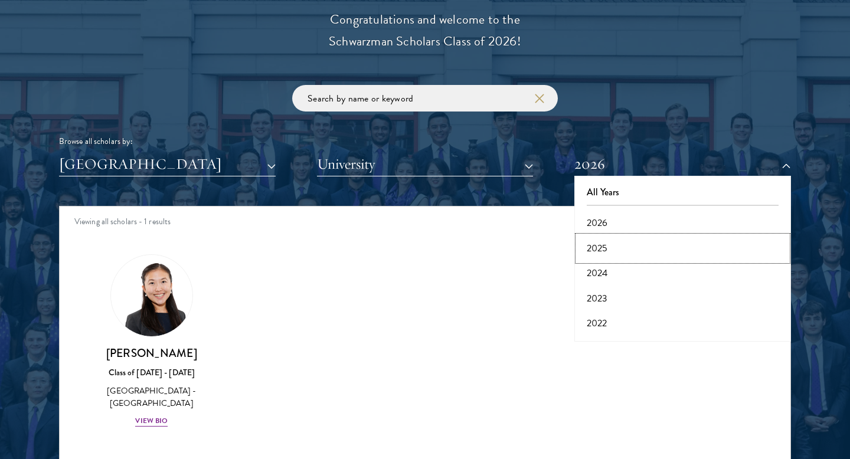
click at [613, 247] on button "2025" at bounding box center [683, 248] width 210 height 25
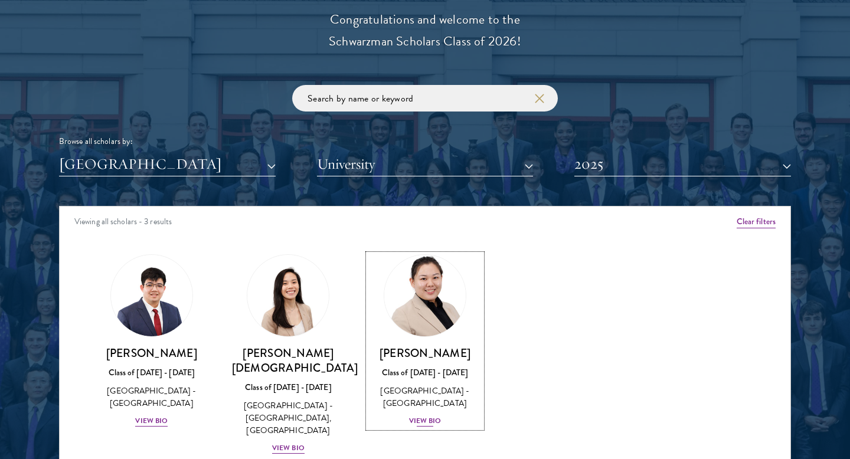
click at [432, 422] on div "View Bio" at bounding box center [425, 421] width 32 height 11
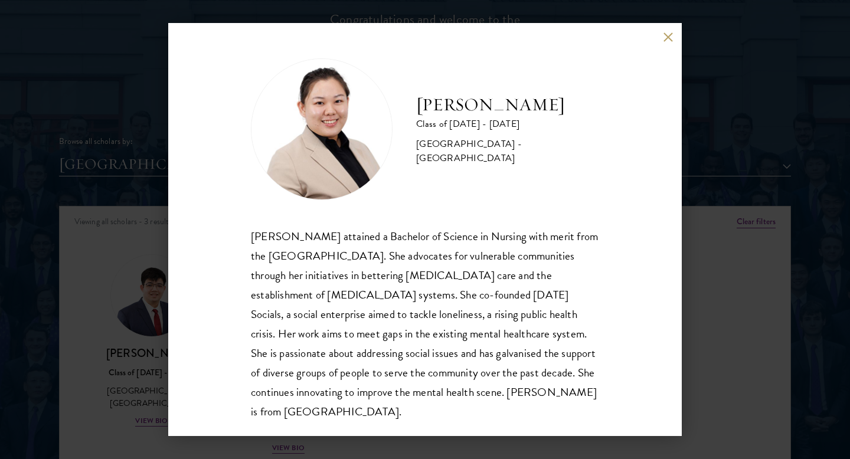
scroll to position [1, 0]
click at [688, 34] on div "Lyn Tay Class of 2024 - 2025 Singapore - National University of Singapore Lyn T…" at bounding box center [425, 229] width 850 height 459
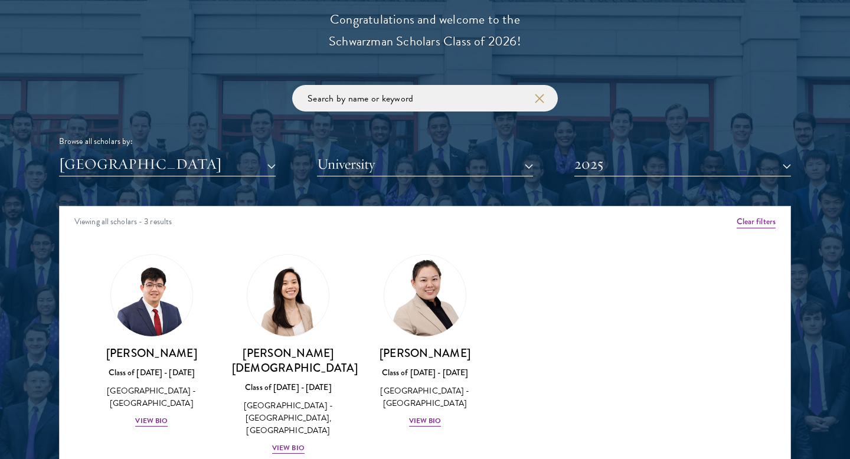
click at [678, 34] on div "Scholar Directory Congratulations and welcome to the Schwarzman Scholars Class …" at bounding box center [425, 260] width 732 height 600
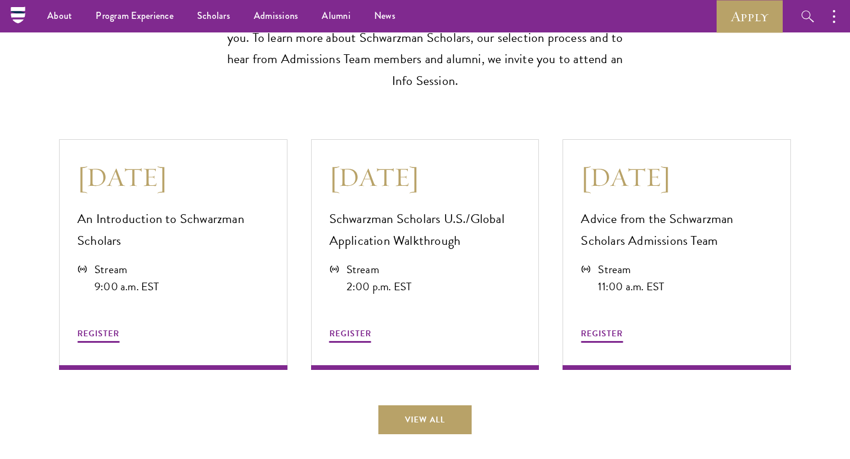
scroll to position [3140, 0]
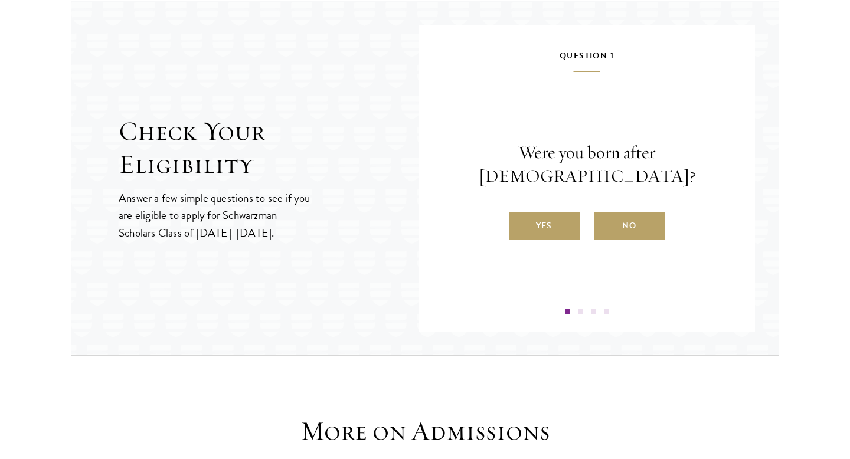
scroll to position [1240, 0]
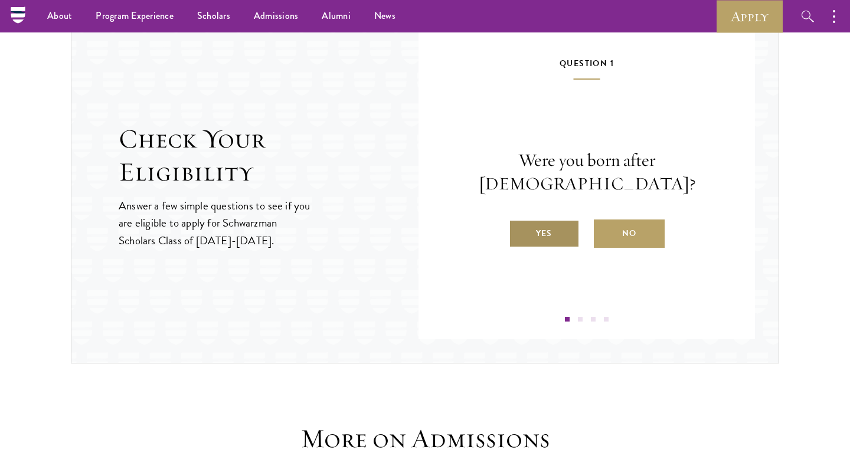
click at [542, 220] on label "Yes" at bounding box center [544, 234] width 71 height 28
click at [519, 221] on input "Yes" at bounding box center [514, 226] width 11 height 11
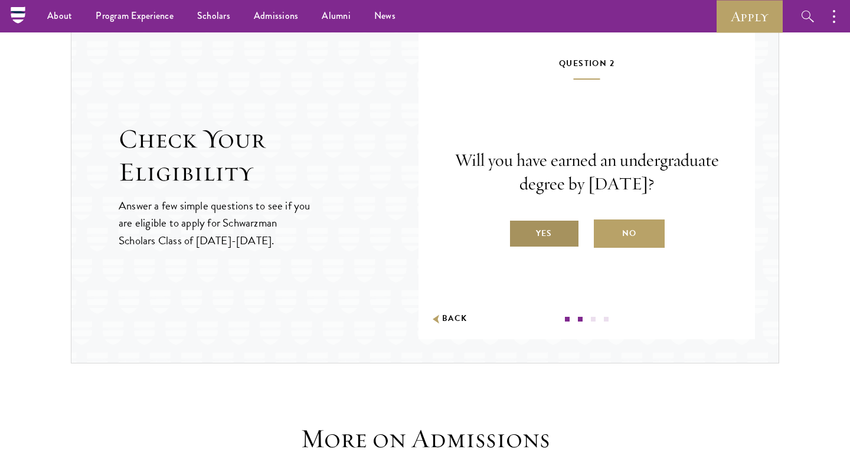
click at [543, 228] on label "Yes" at bounding box center [544, 234] width 71 height 28
click at [519, 228] on input "Yes" at bounding box center [514, 226] width 11 height 11
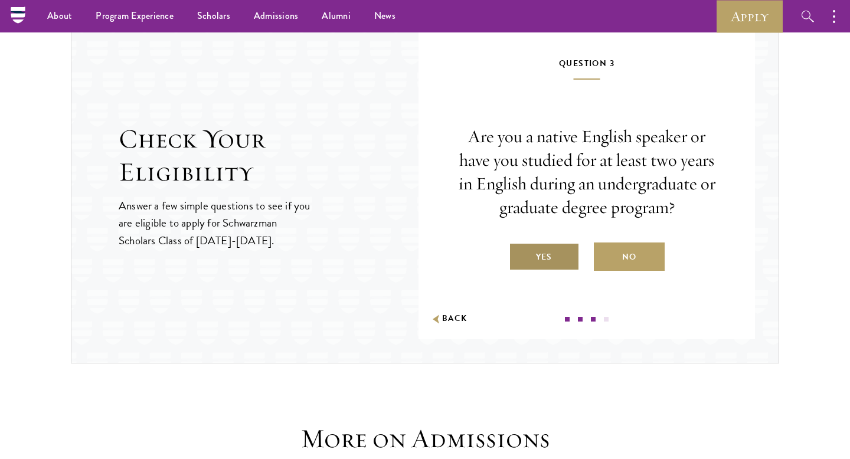
click at [552, 254] on label "Yes" at bounding box center [544, 257] width 71 height 28
click at [519, 254] on input "Yes" at bounding box center [514, 249] width 11 height 11
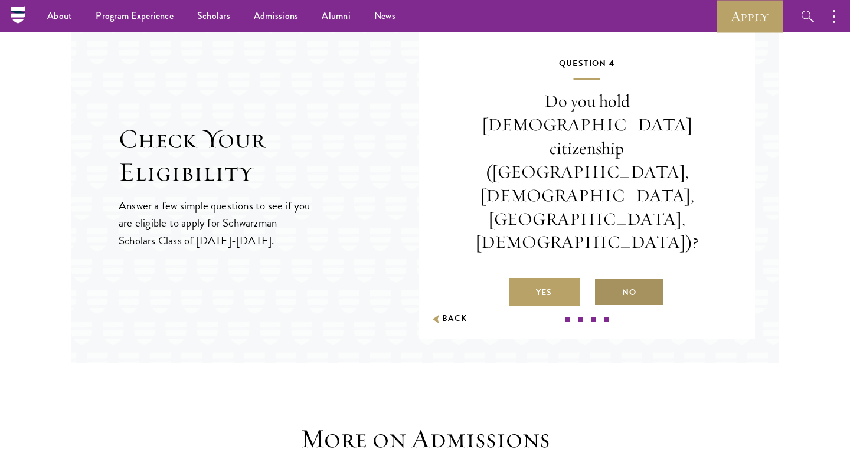
click at [624, 278] on label "No" at bounding box center [629, 292] width 71 height 28
click at [604, 280] on input "No" at bounding box center [599, 285] width 11 height 11
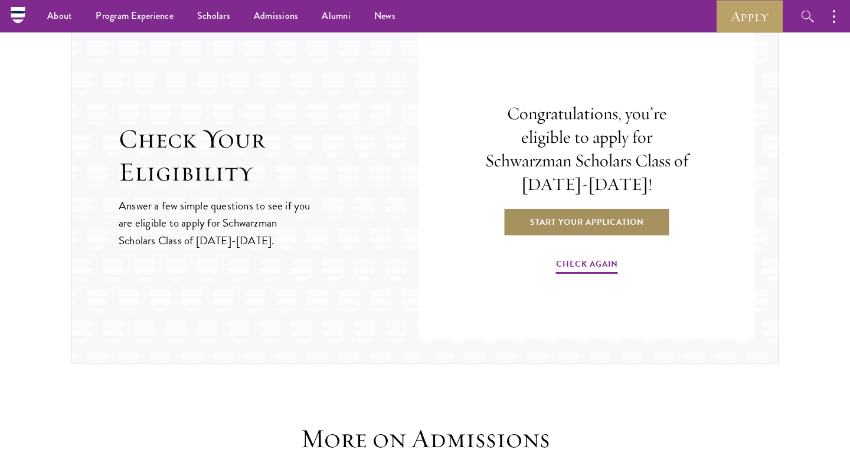
click at [600, 226] on link "Start Your Application" at bounding box center [587, 222] width 167 height 28
